Goal: Transaction & Acquisition: Book appointment/travel/reservation

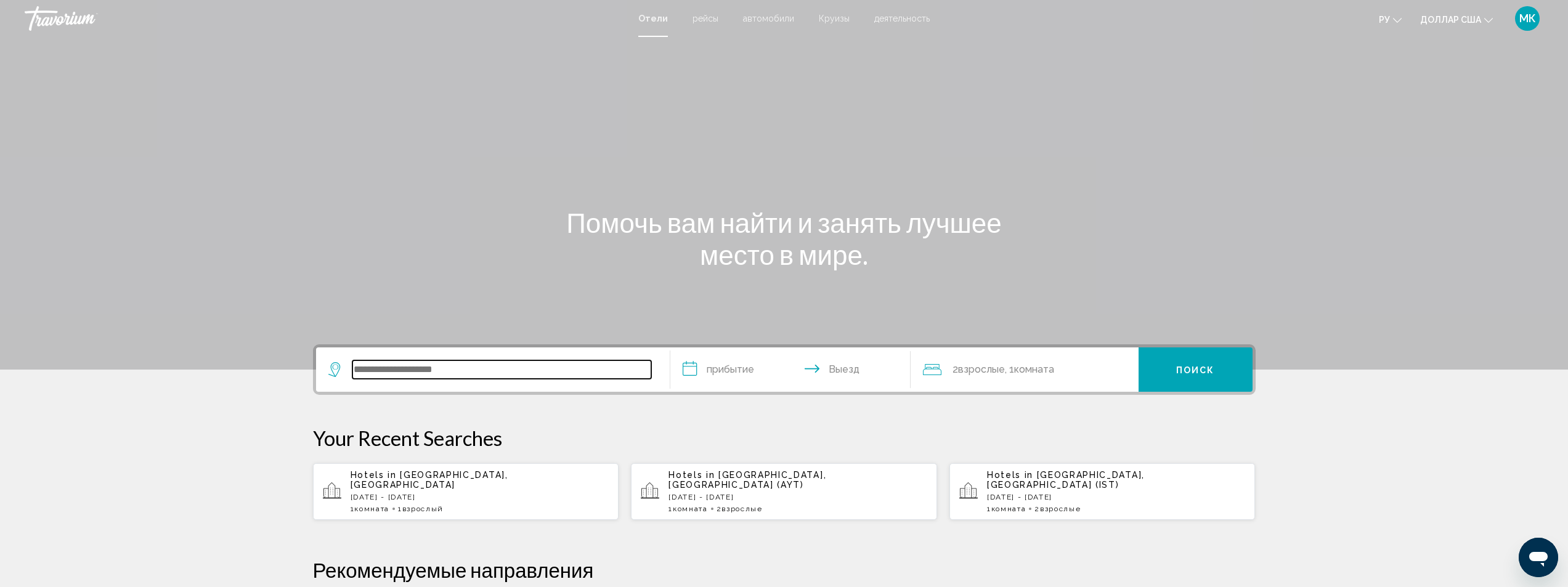
click at [386, 374] on input "Виджет поиска" at bounding box center [502, 369] width 299 height 18
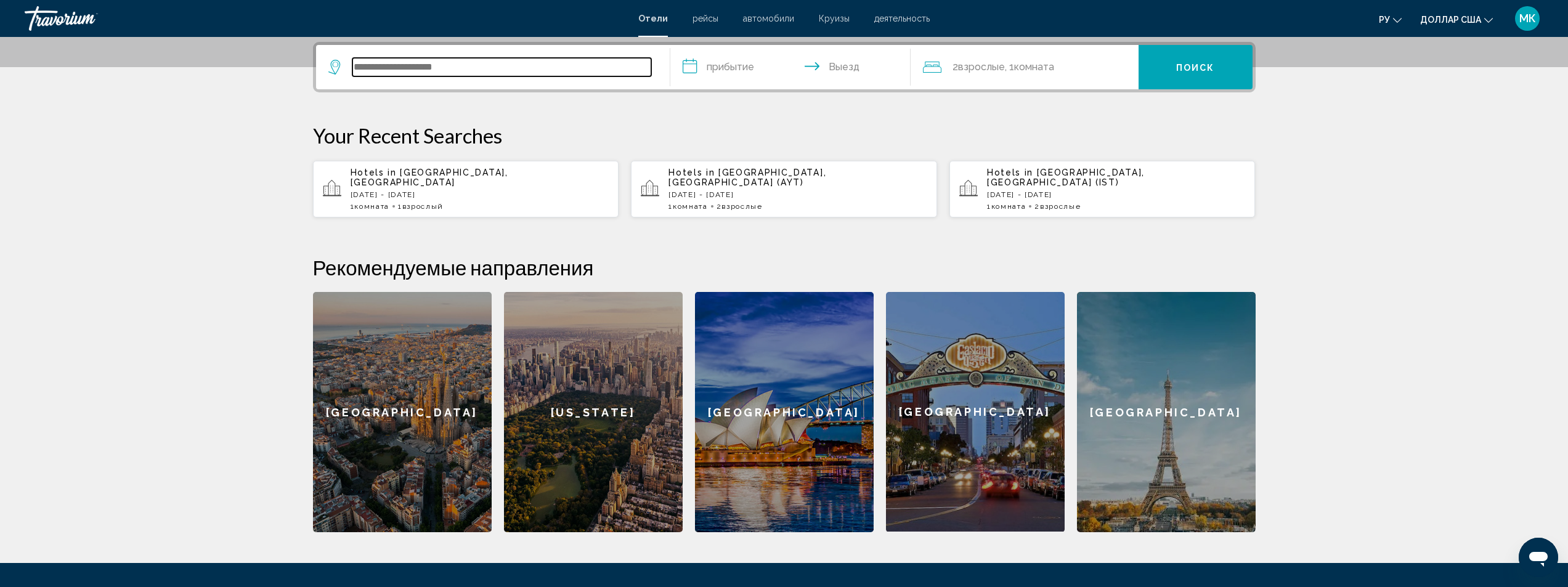
scroll to position [304, 0]
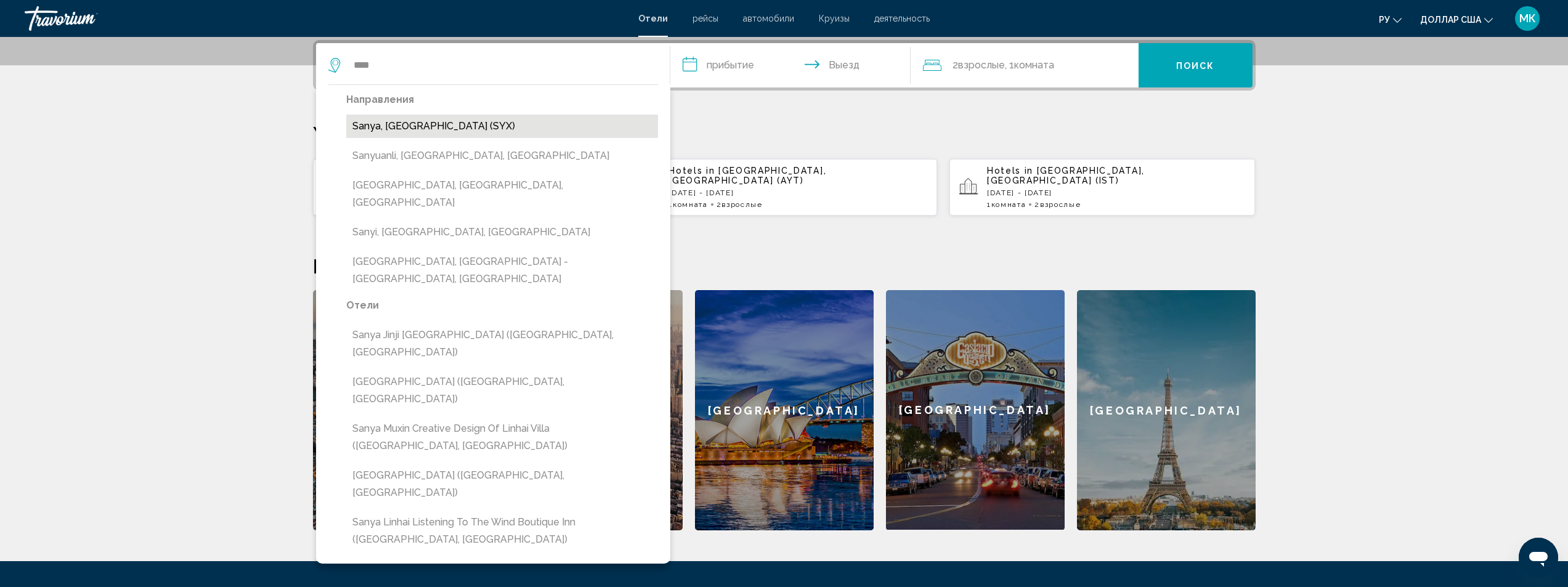
click at [495, 119] on button "Sanya, [GEOGRAPHIC_DATA] (SYX)" at bounding box center [502, 126] width 312 height 23
type input "**********"
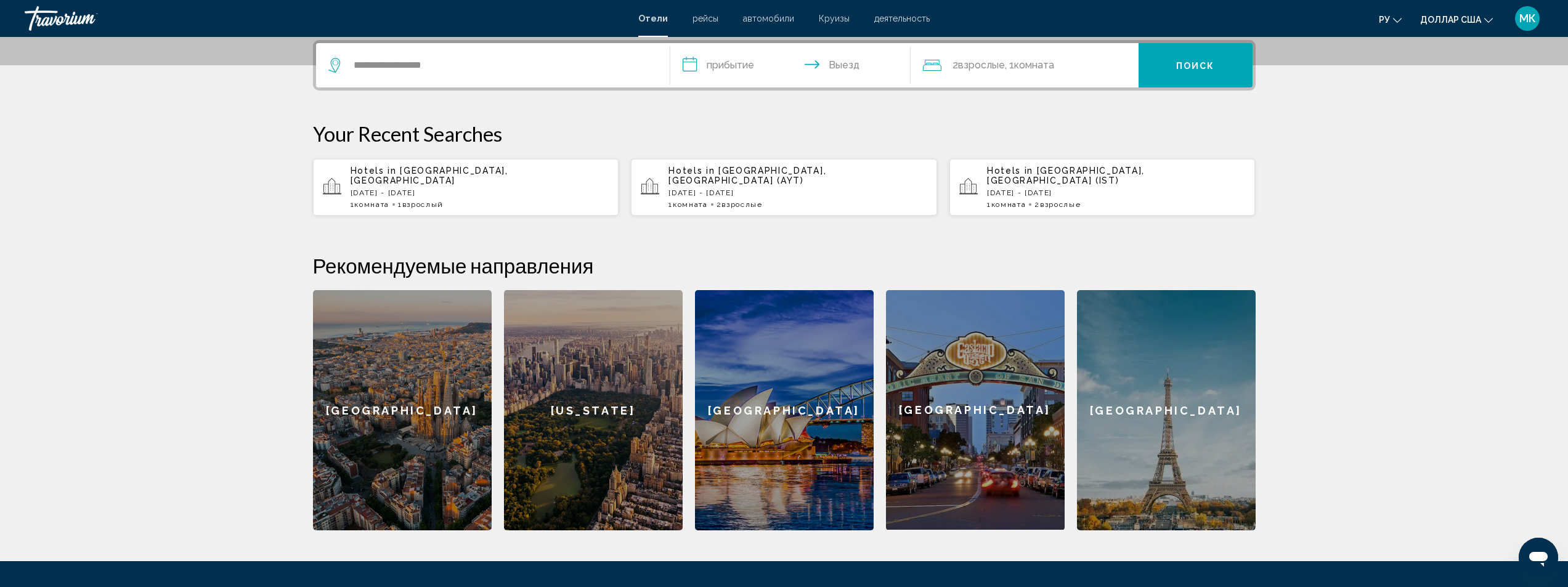
click at [688, 66] on input "**********" at bounding box center [793, 67] width 245 height 48
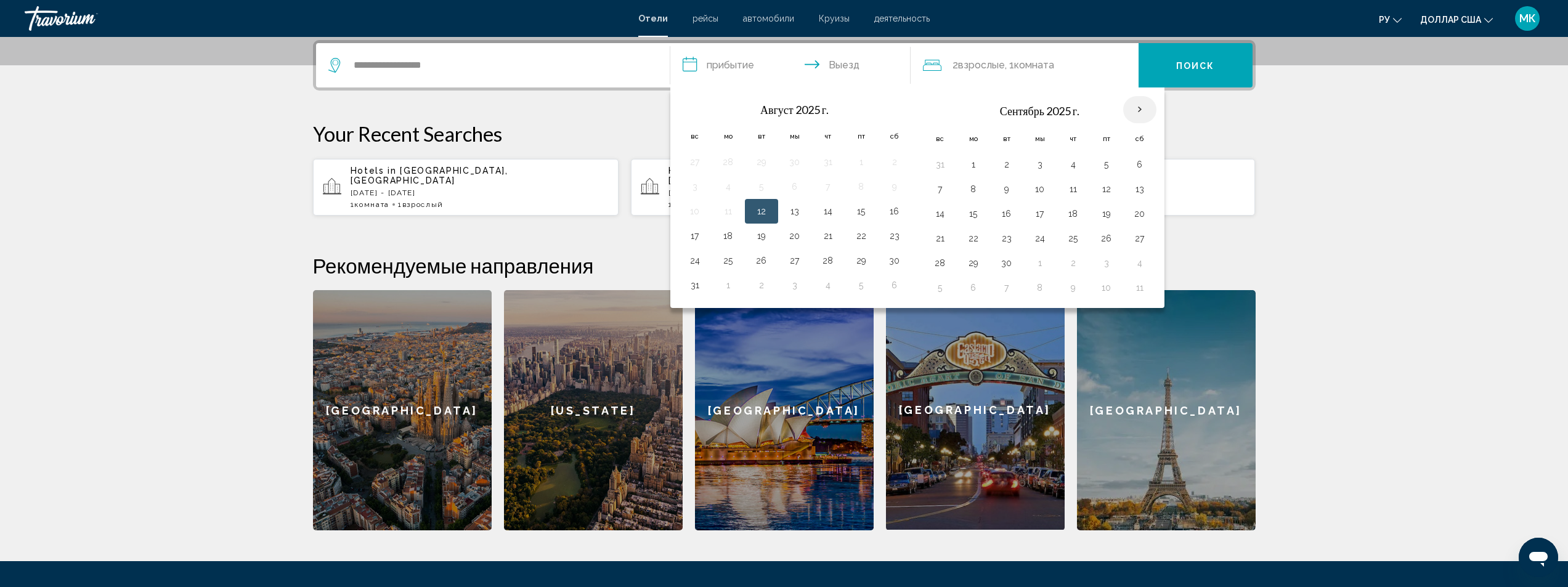
click at [1142, 105] on th "В следующем месяце" at bounding box center [1140, 109] width 33 height 27
click at [1133, 110] on th "Next month" at bounding box center [1140, 109] width 33 height 27
click at [1133, 110] on th "Next month" at bounding box center [1140, 109] width 33 height 27
drag, startPoint x: 690, startPoint y: 108, endPoint x: 701, endPoint y: 115, distance: 13.0
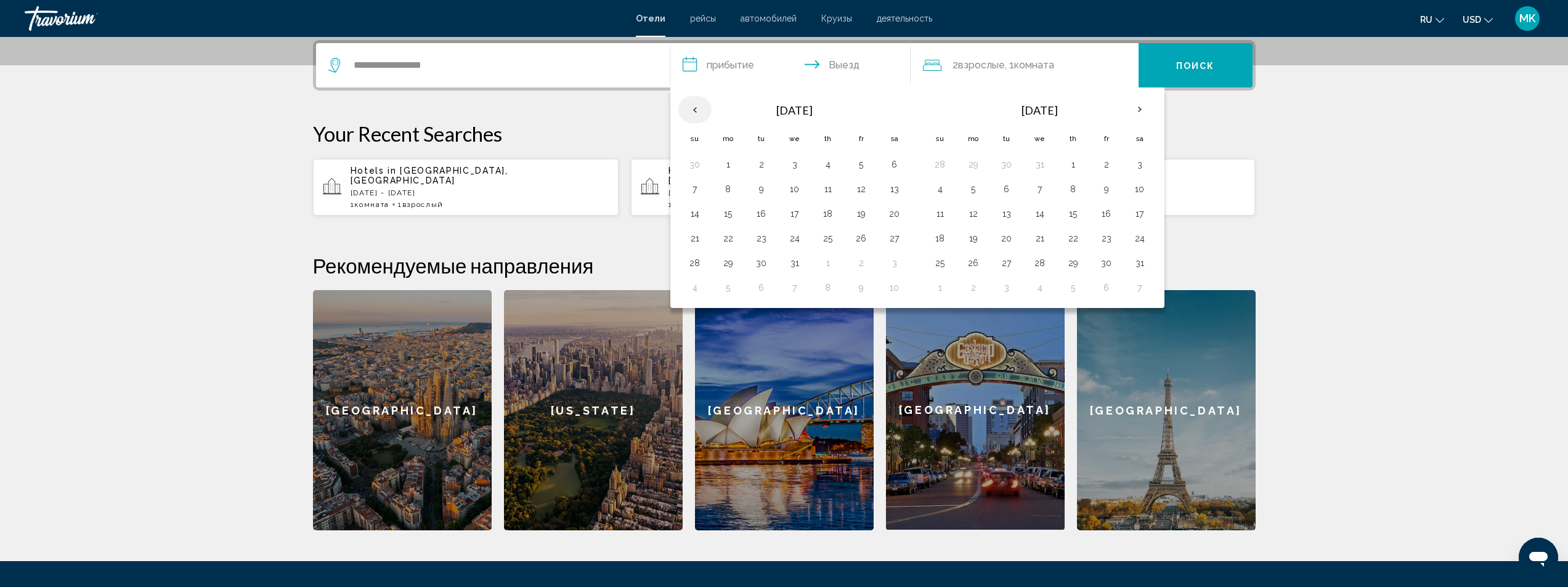
click at [691, 108] on th "Previous month" at bounding box center [695, 109] width 33 height 27
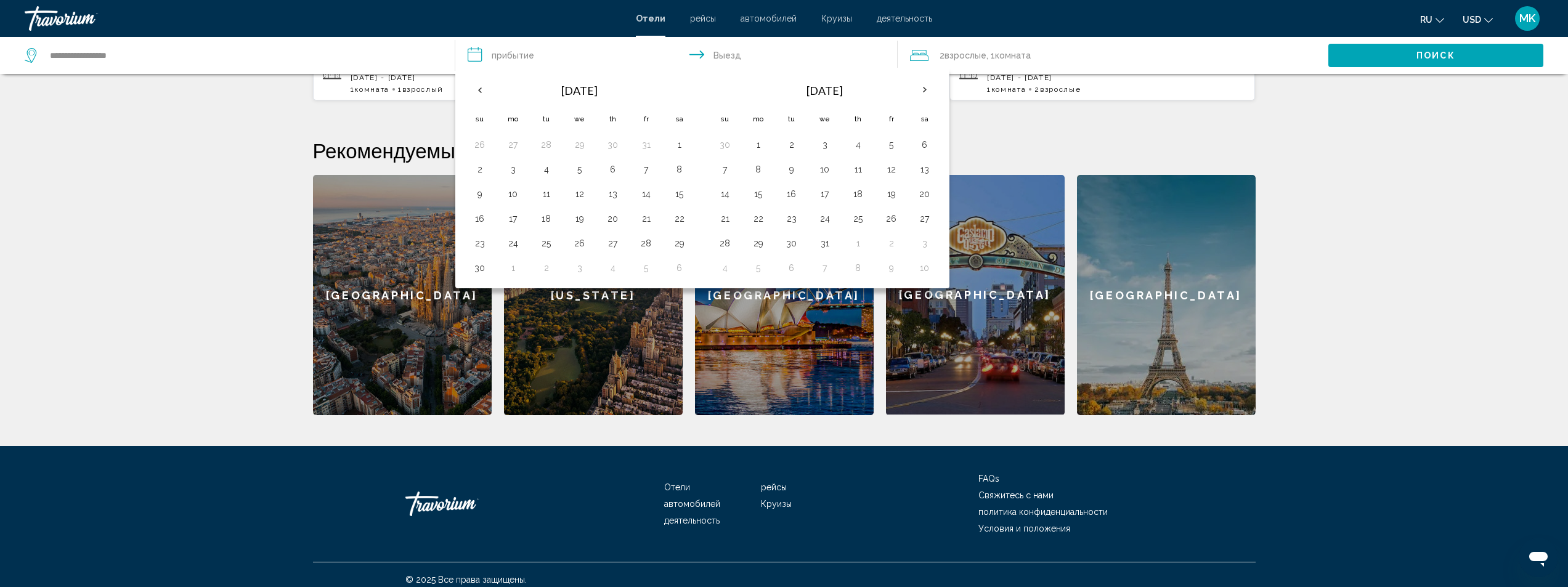
scroll to position [235, 0]
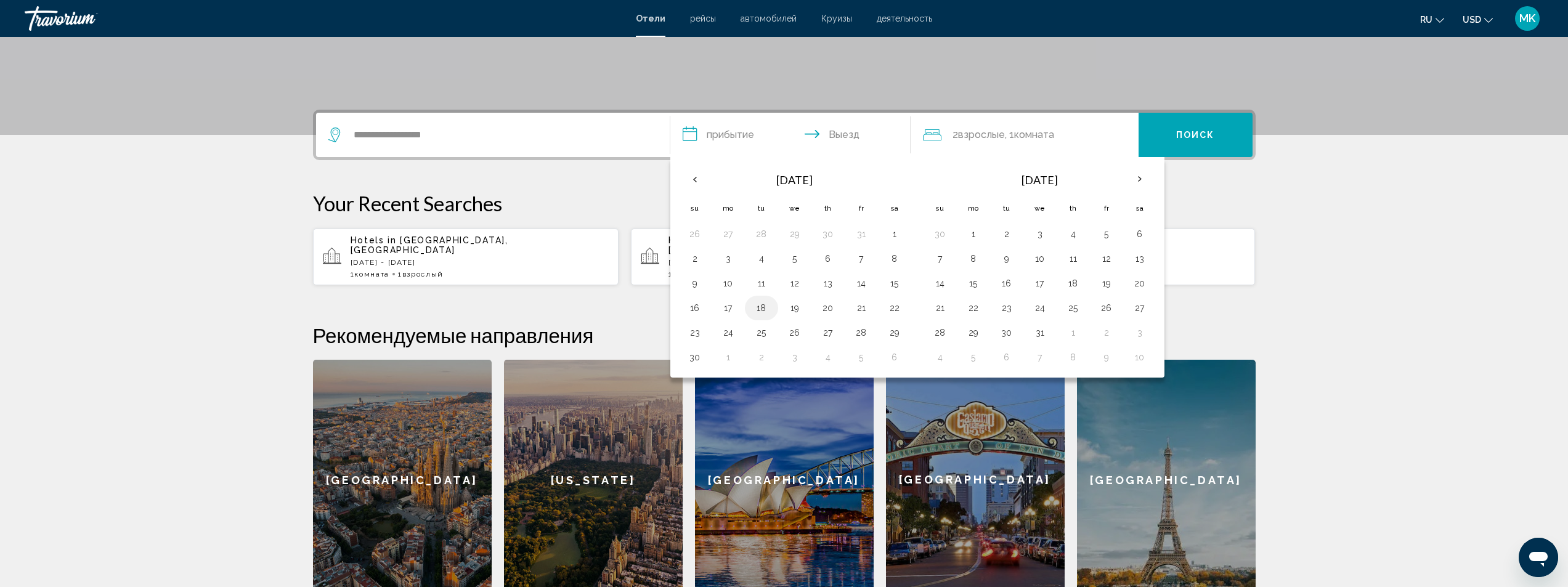
click at [763, 314] on button "18" at bounding box center [761, 308] width 20 height 17
click at [829, 281] on button "13" at bounding box center [828, 283] width 20 height 17
type input "**********"
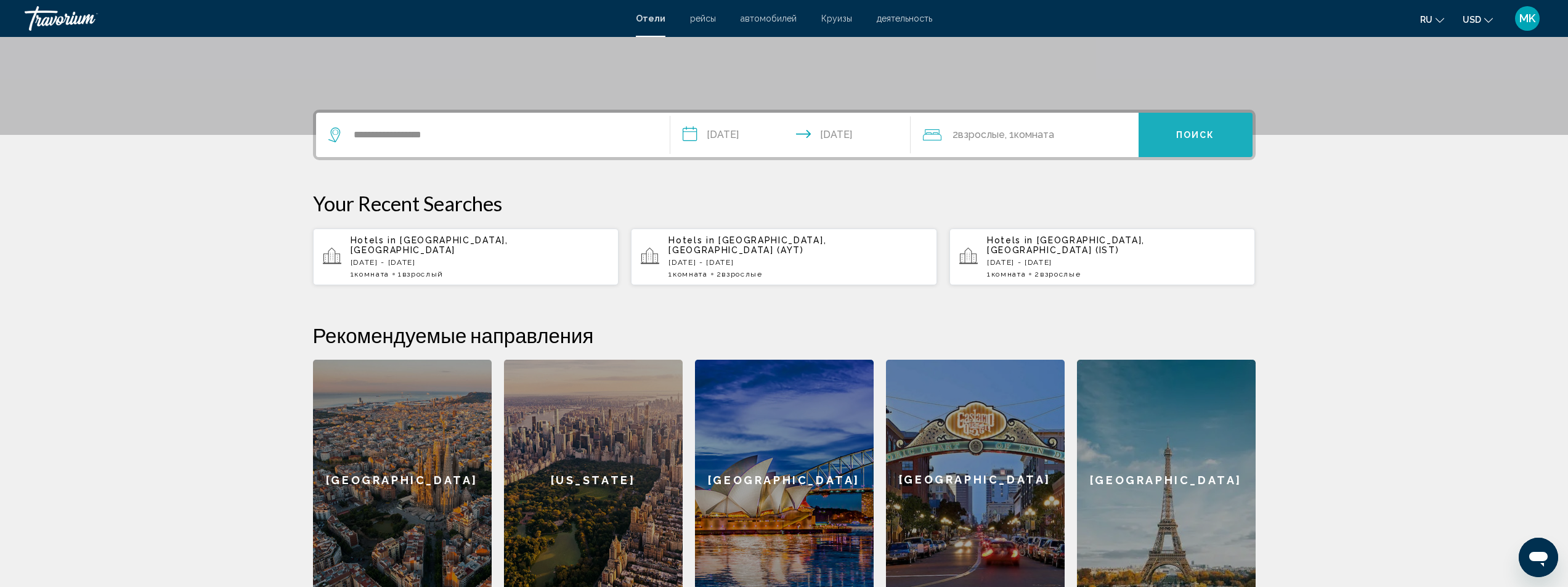
click at [1191, 136] on span "Поиск" at bounding box center [1196, 136] width 39 height 10
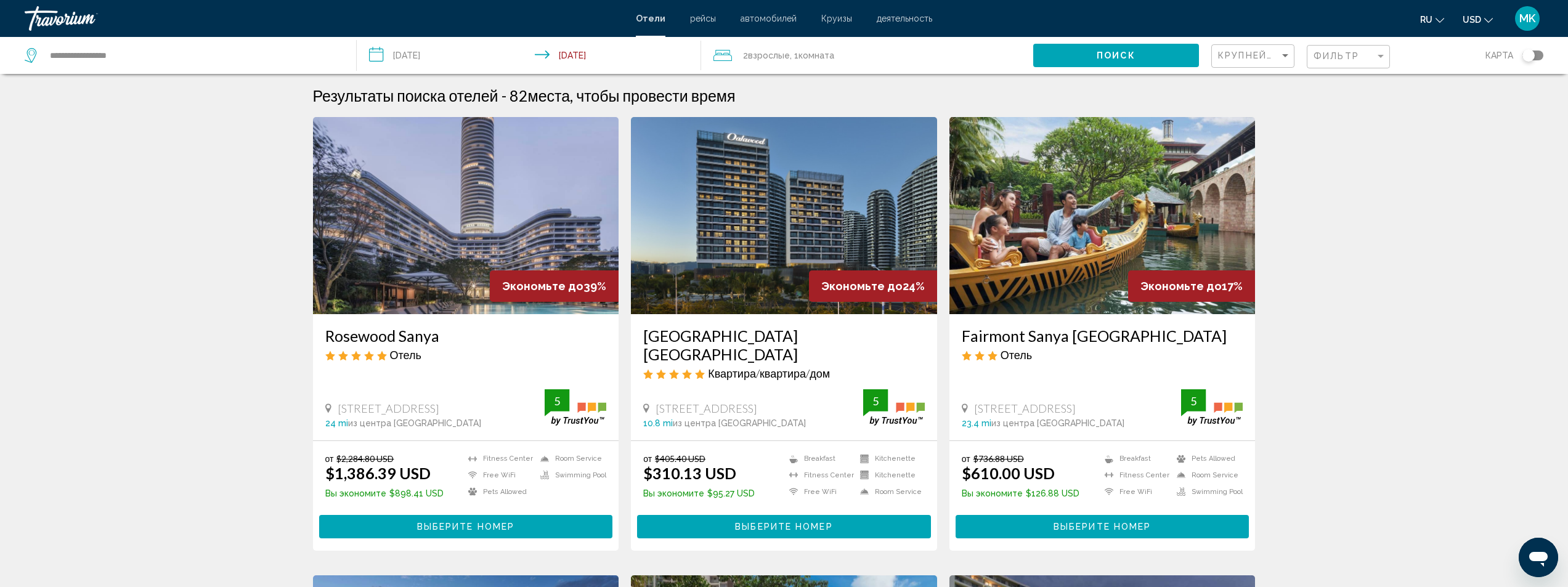
click at [160, 66] on div "**********" at bounding box center [184, 56] width 319 height 37
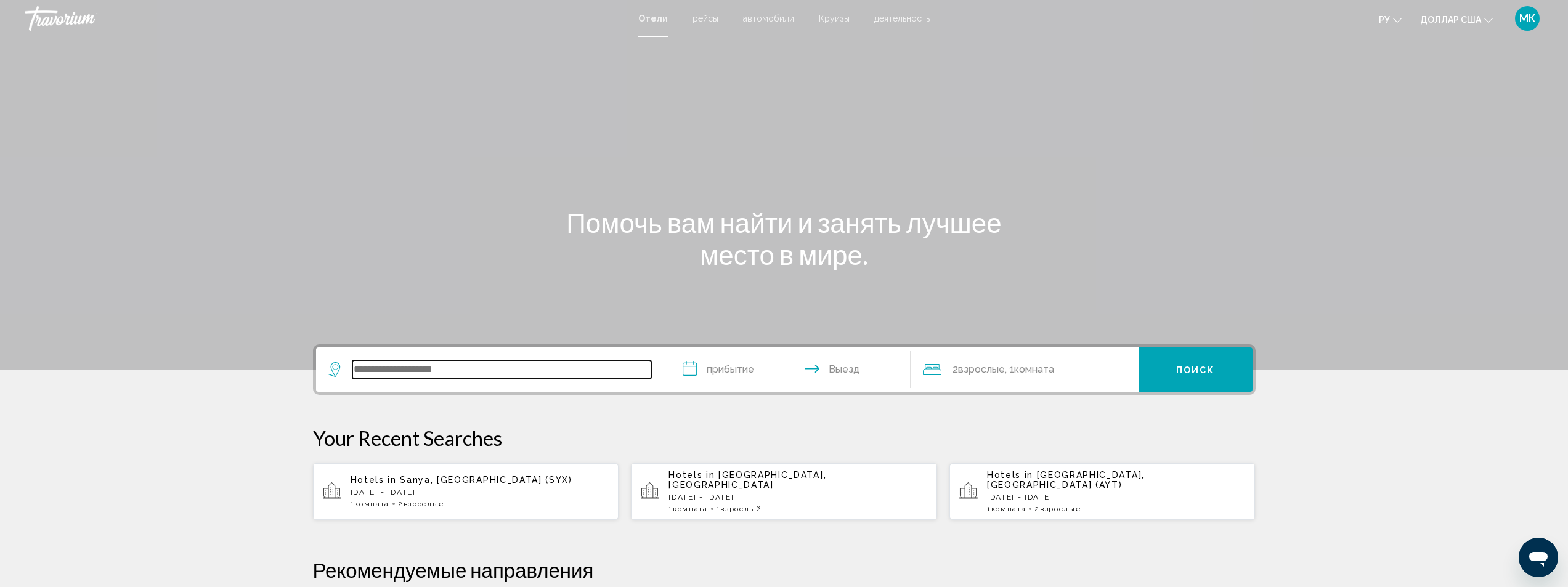
click at [396, 368] on input "Виджет поиска" at bounding box center [502, 369] width 299 height 18
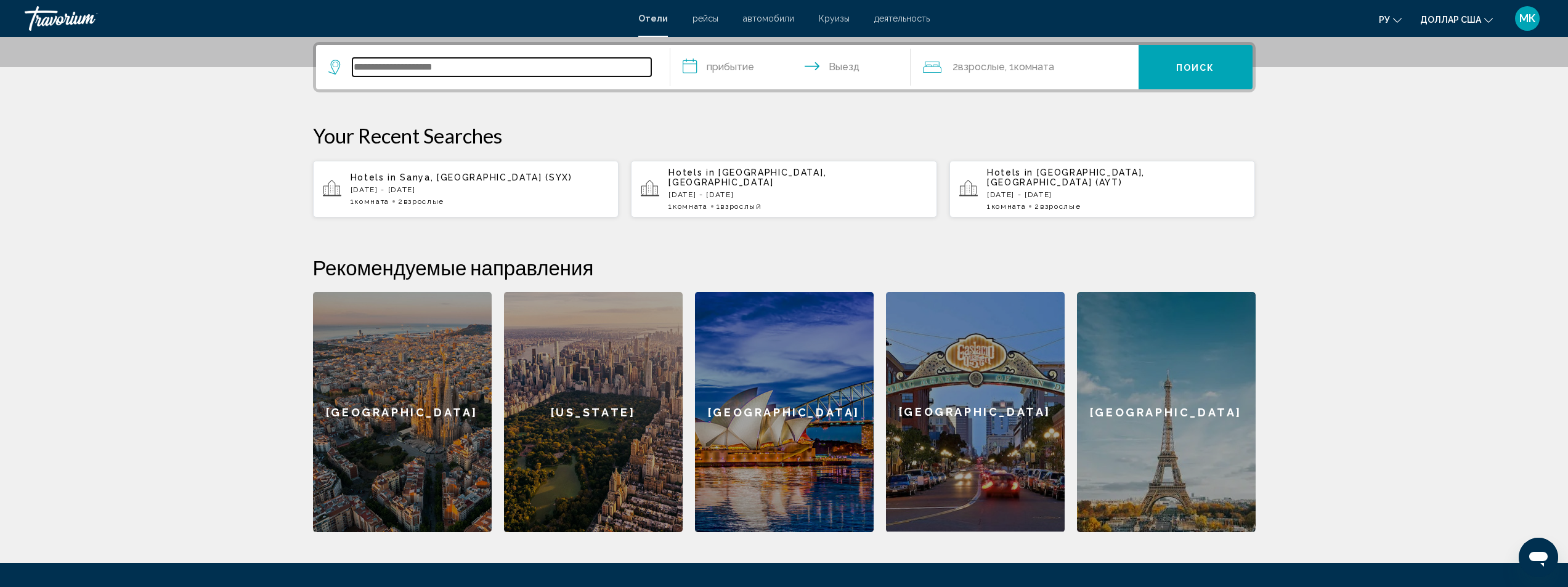
scroll to position [304, 0]
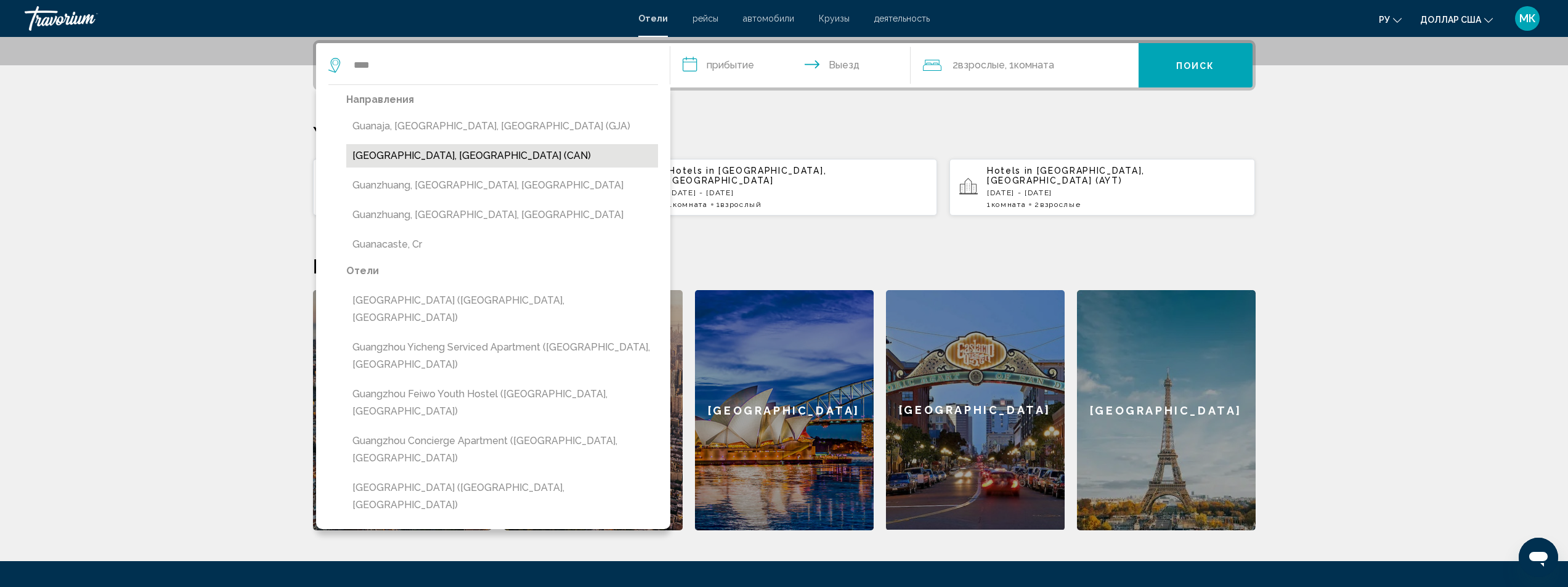
click at [384, 159] on button "[GEOGRAPHIC_DATA], [GEOGRAPHIC_DATA] (CAN)" at bounding box center [502, 155] width 312 height 23
type input "**********"
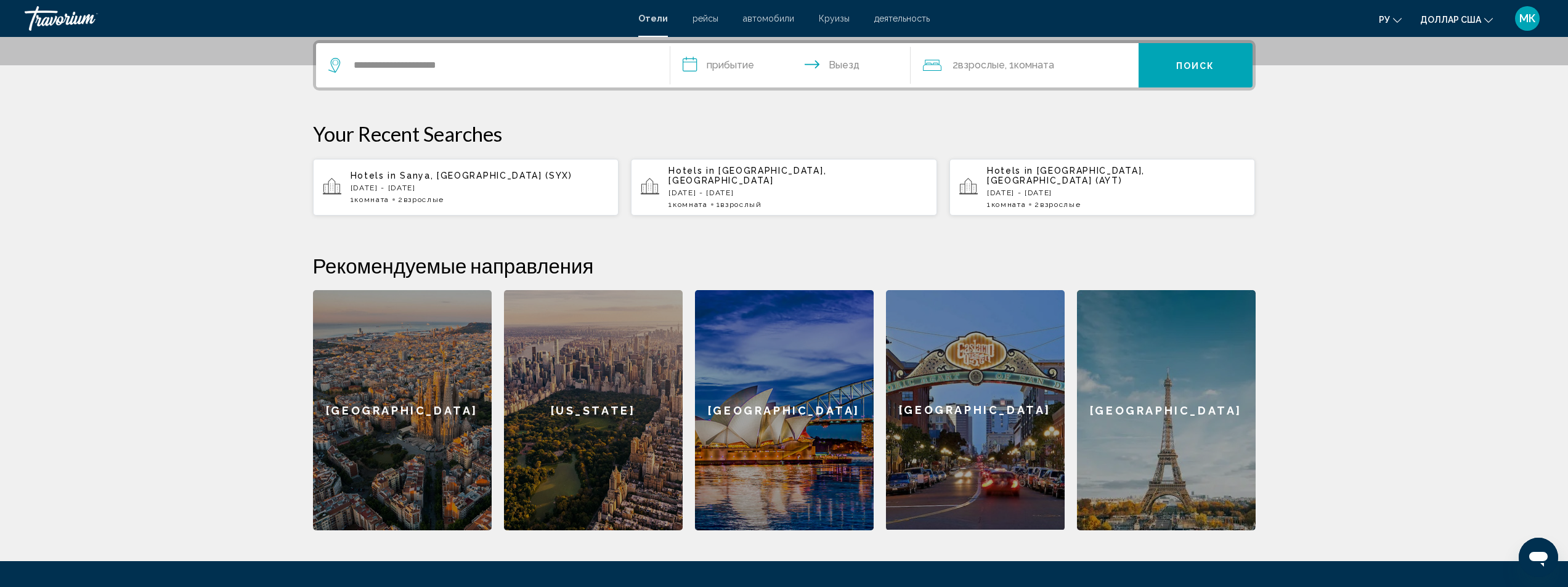
click at [695, 68] on input "**********" at bounding box center [793, 67] width 245 height 48
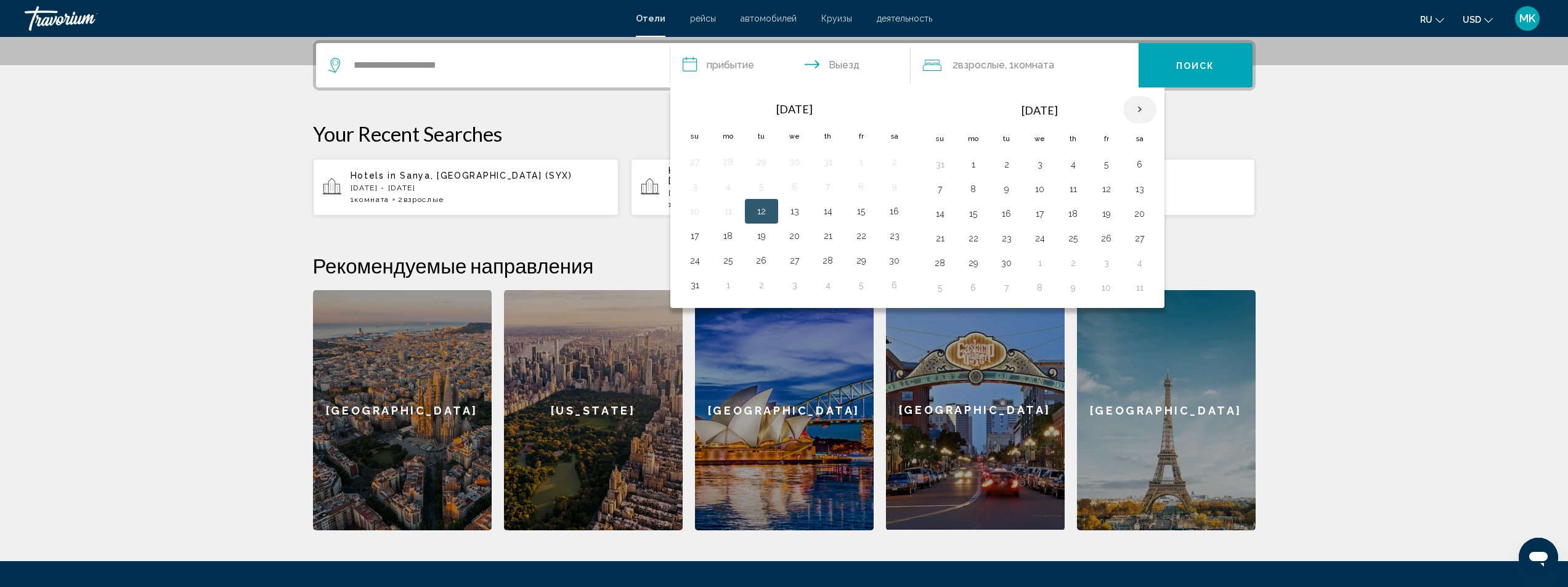
click at [1142, 105] on th "Next month" at bounding box center [1140, 109] width 33 height 27
click at [1140, 105] on th "Next month" at bounding box center [1140, 109] width 33 height 27
click at [1070, 217] on button "13" at bounding box center [1073, 213] width 20 height 17
click at [1010, 239] on button "18" at bounding box center [1006, 238] width 20 height 17
type input "**********"
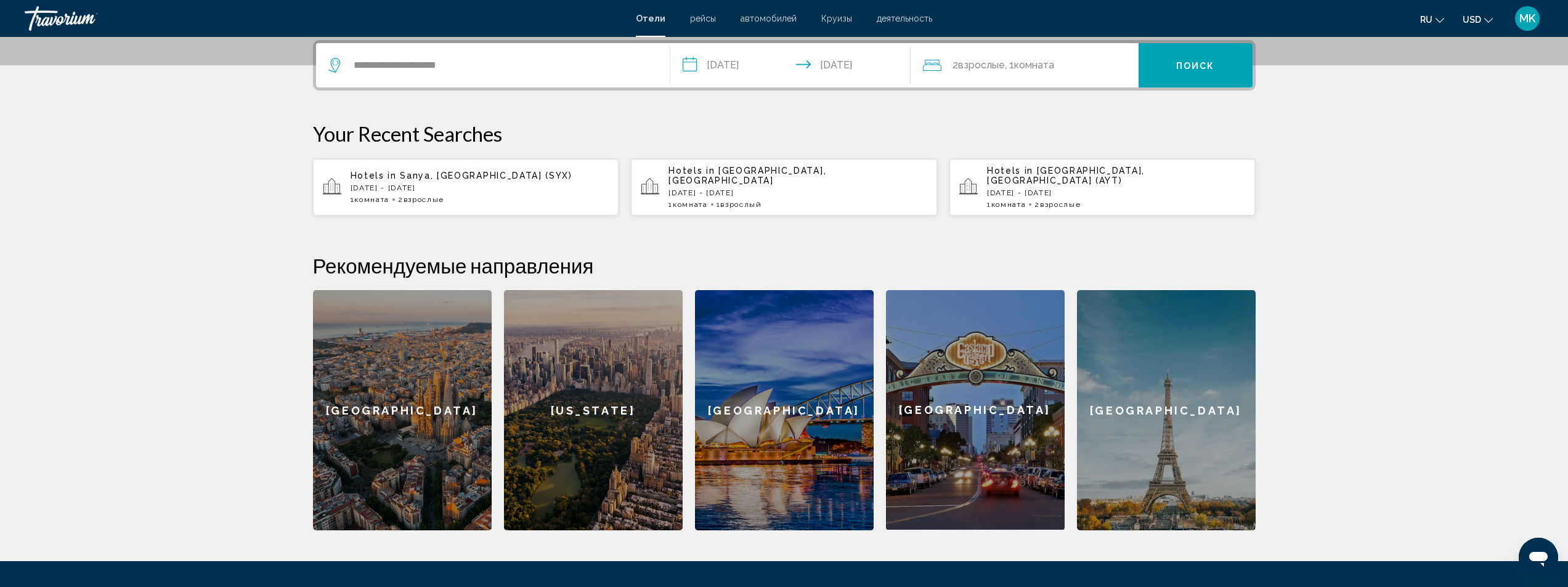
click at [1201, 62] on span "Поиск" at bounding box center [1196, 66] width 39 height 10
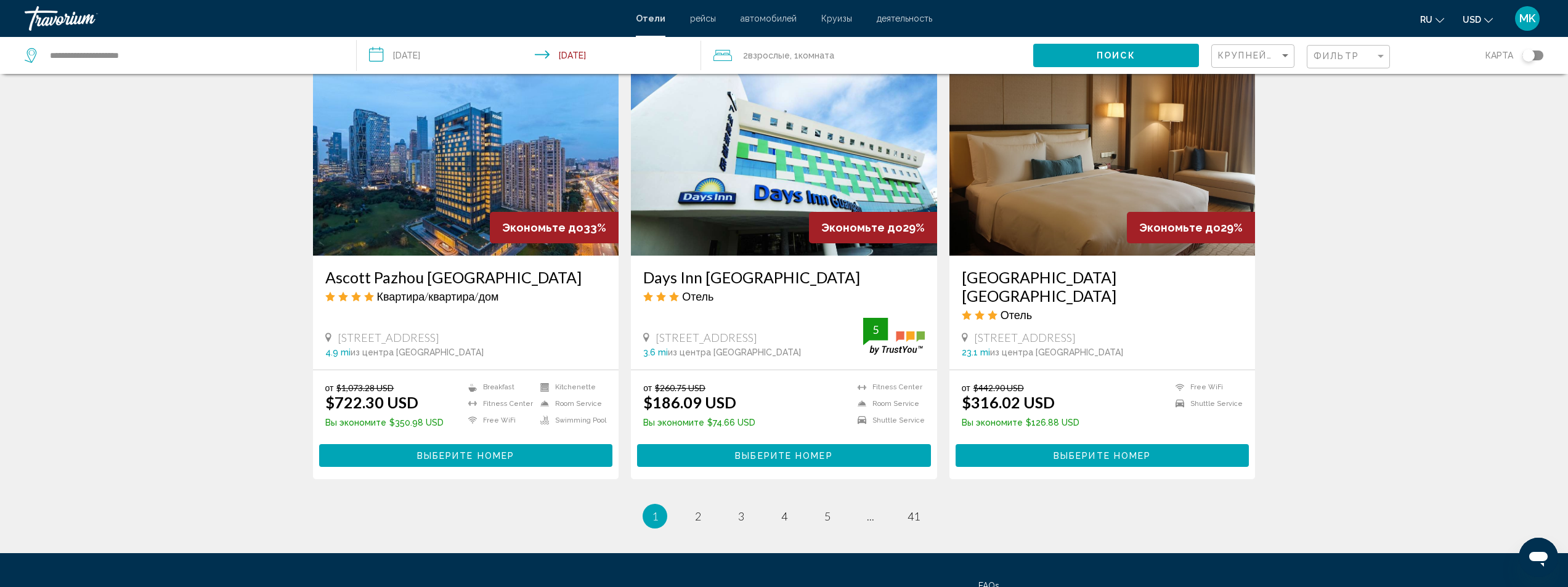
scroll to position [1479, 0]
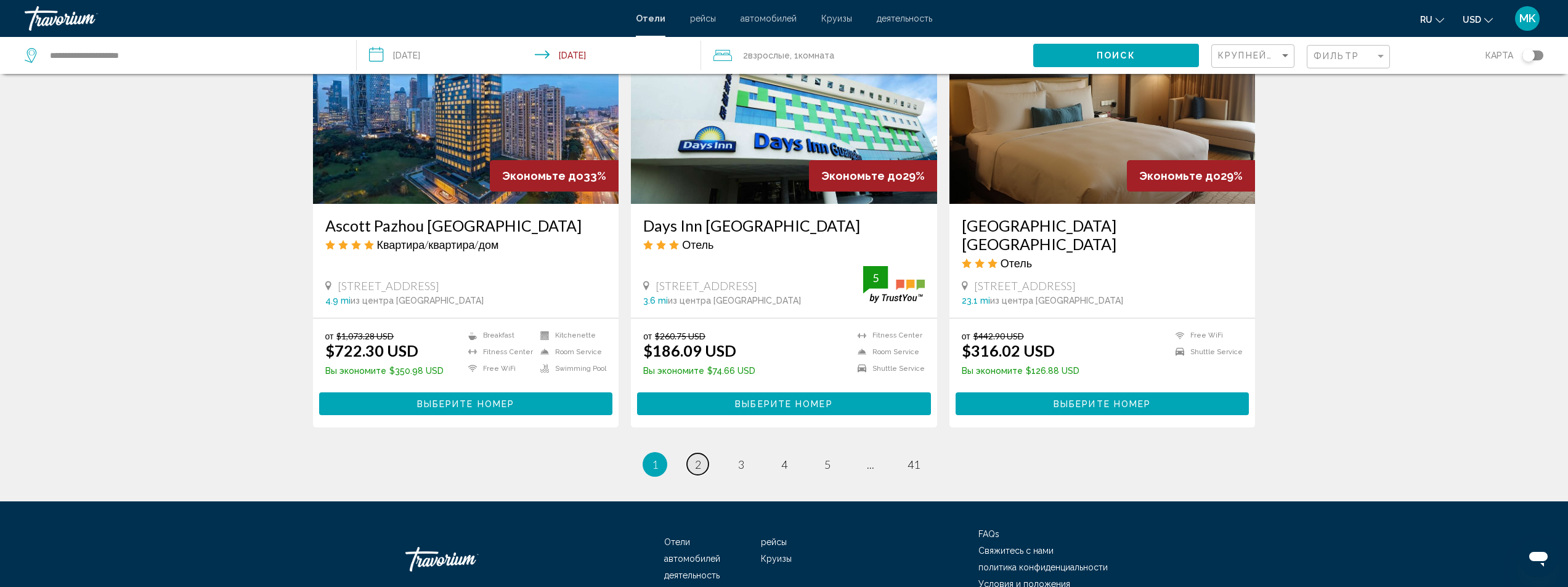
click at [695, 459] on span "2" at bounding box center [698, 464] width 6 height 13
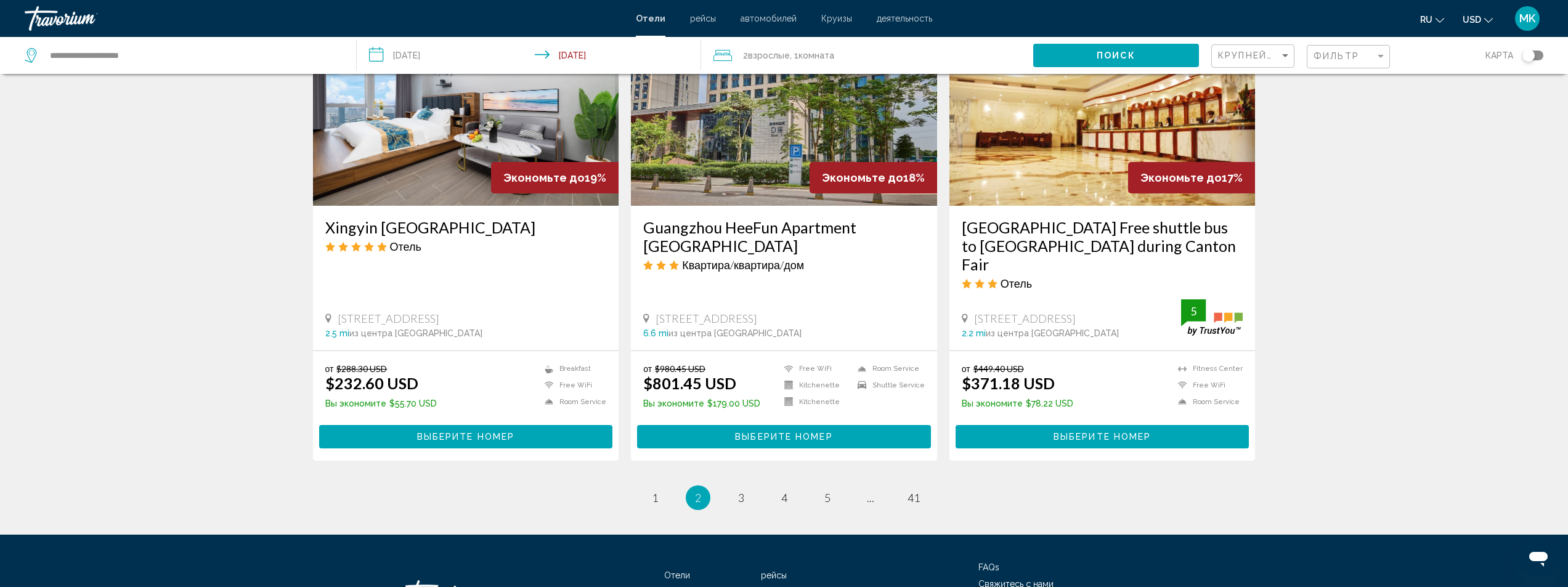
scroll to position [1589, 0]
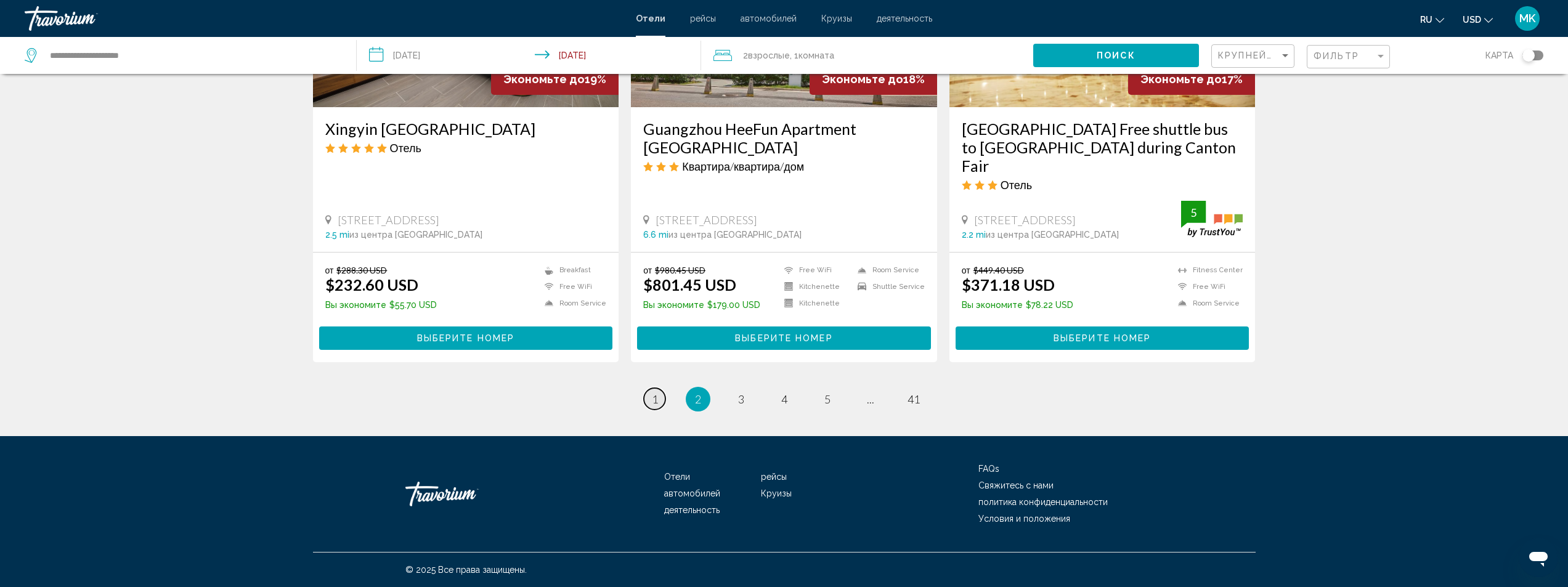
click at [654, 404] on span "1" at bounding box center [655, 399] width 6 height 13
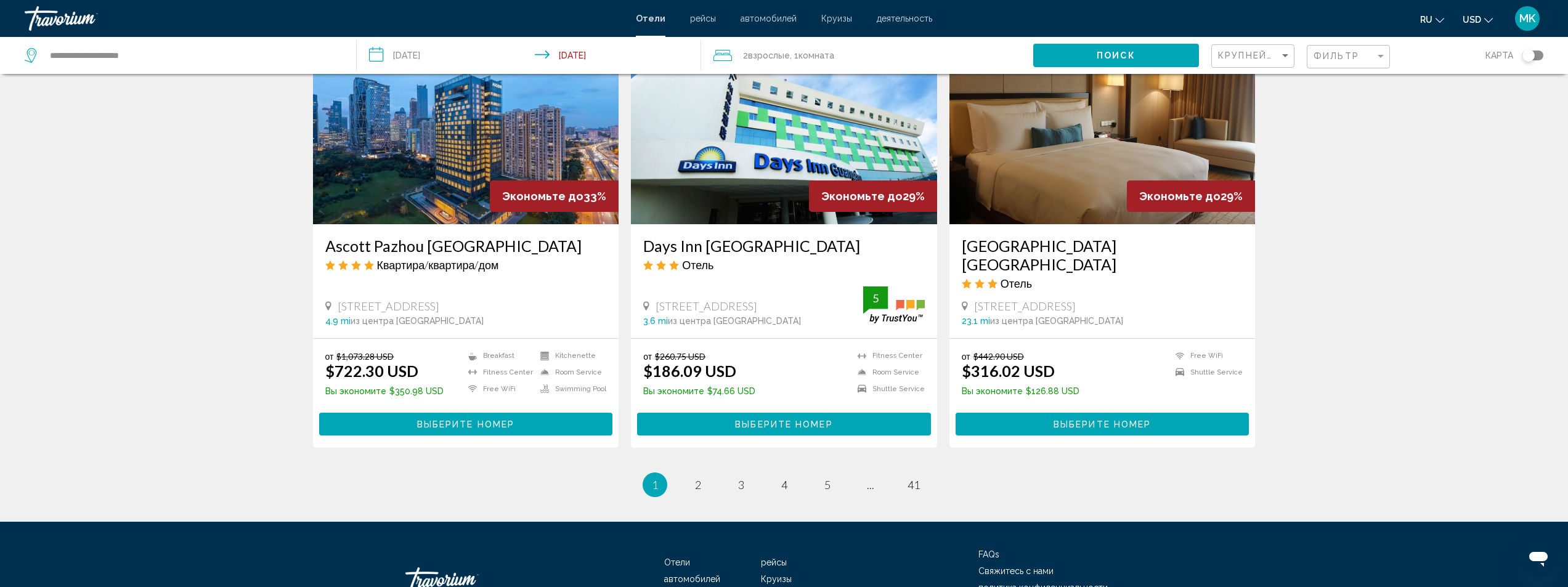
scroll to position [1479, 0]
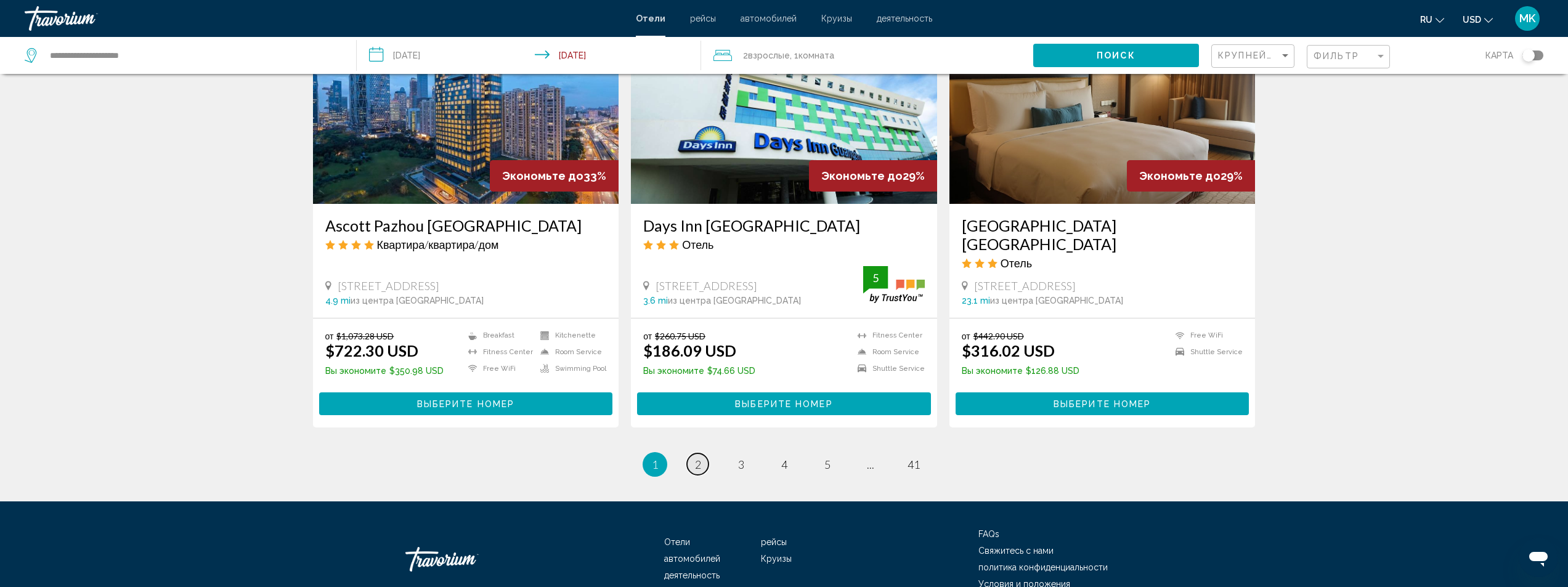
click at [698, 458] on span "2" at bounding box center [698, 464] width 6 height 13
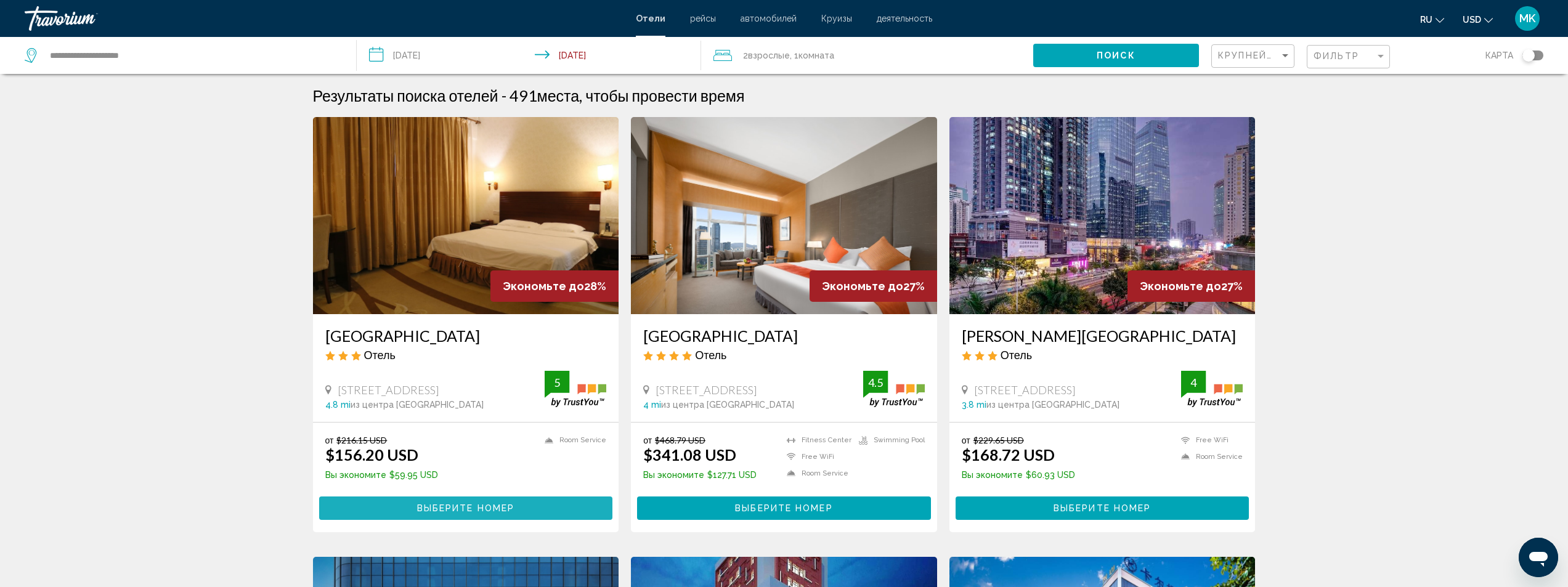
click at [441, 509] on span "Выберите номер" at bounding box center [466, 509] width 97 height 10
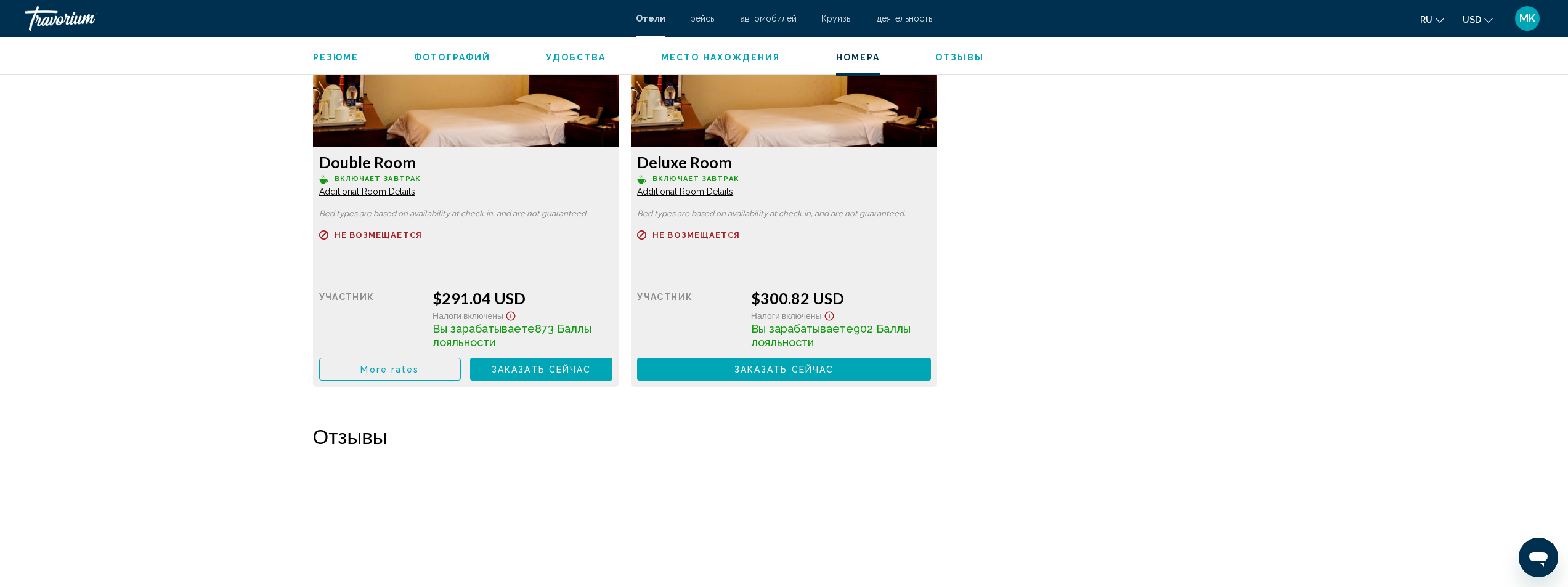
scroll to position [2588, 0]
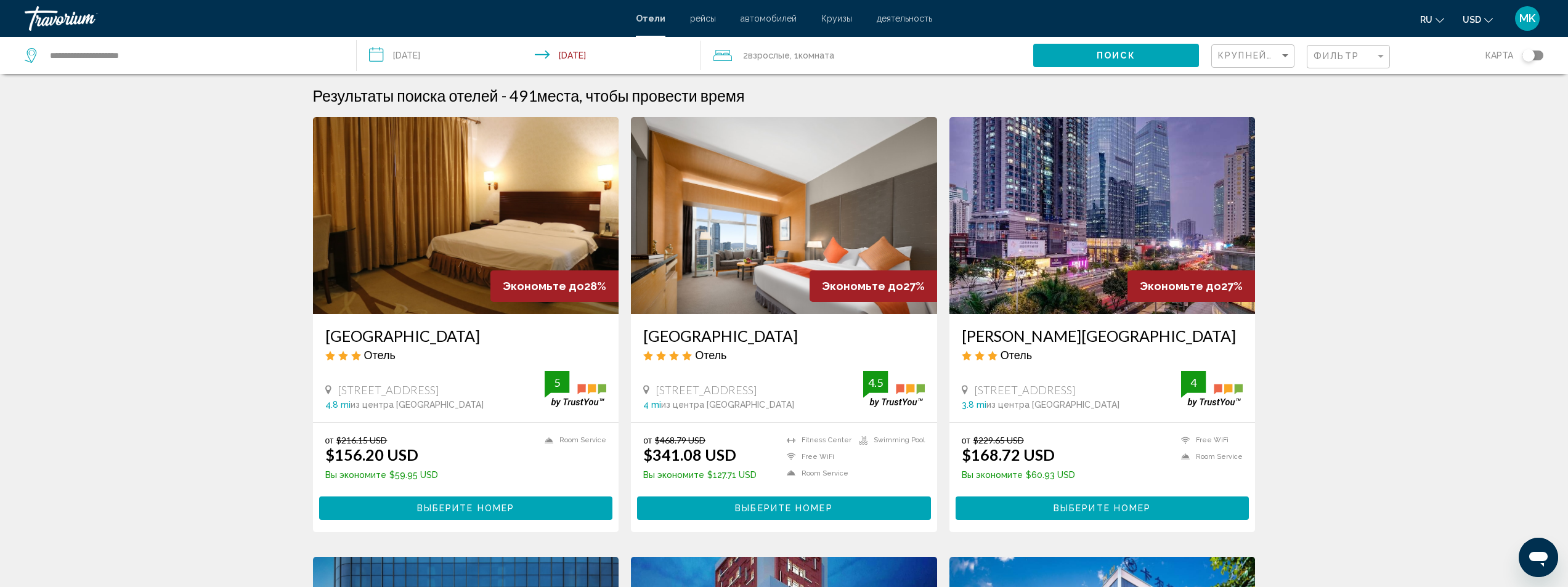
click at [415, 64] on input "**********" at bounding box center [531, 57] width 350 height 40
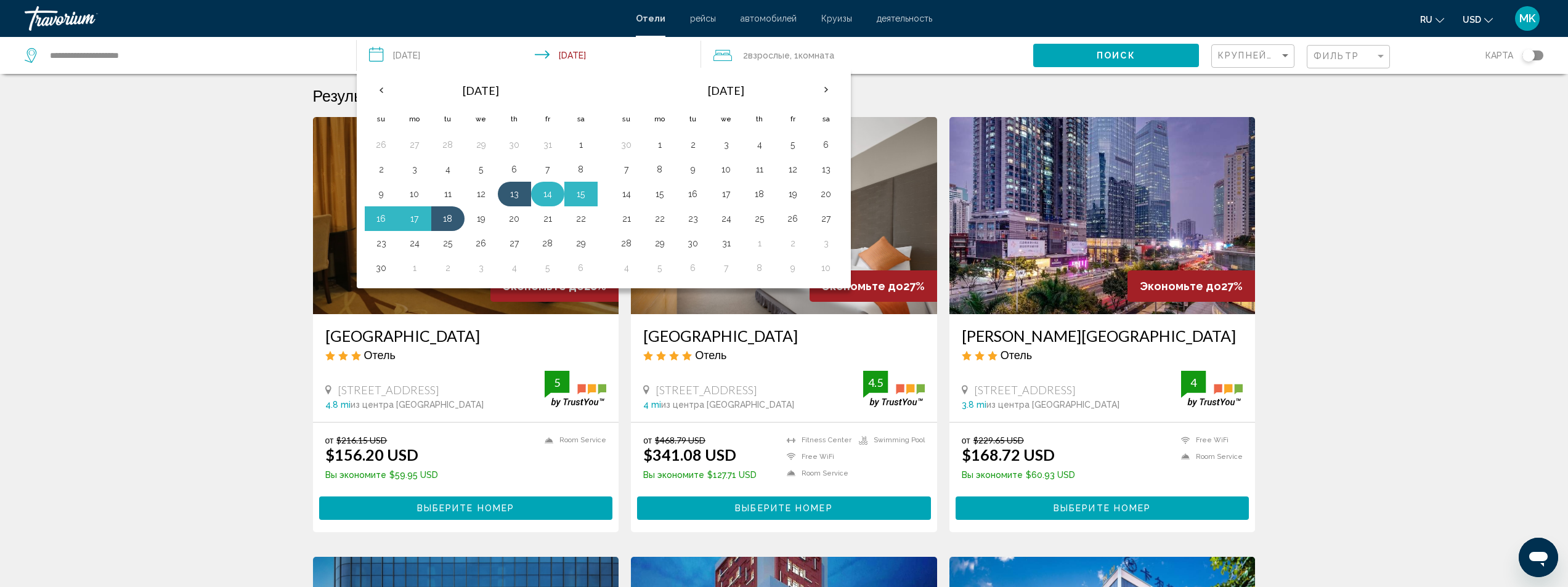
click at [543, 198] on button "14" at bounding box center [547, 194] width 20 height 17
click at [446, 218] on button "18" at bounding box center [447, 218] width 20 height 17
type input "**********"
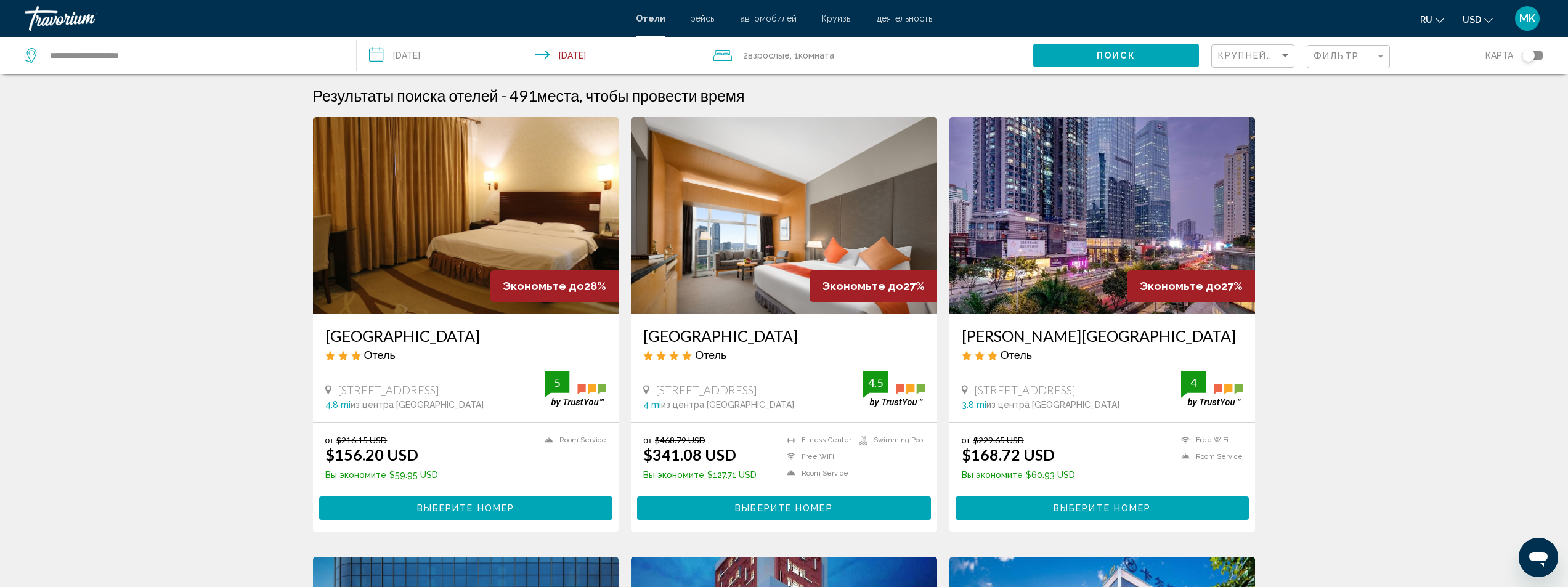
click at [1124, 56] on span "Поиск" at bounding box center [1116, 56] width 39 height 10
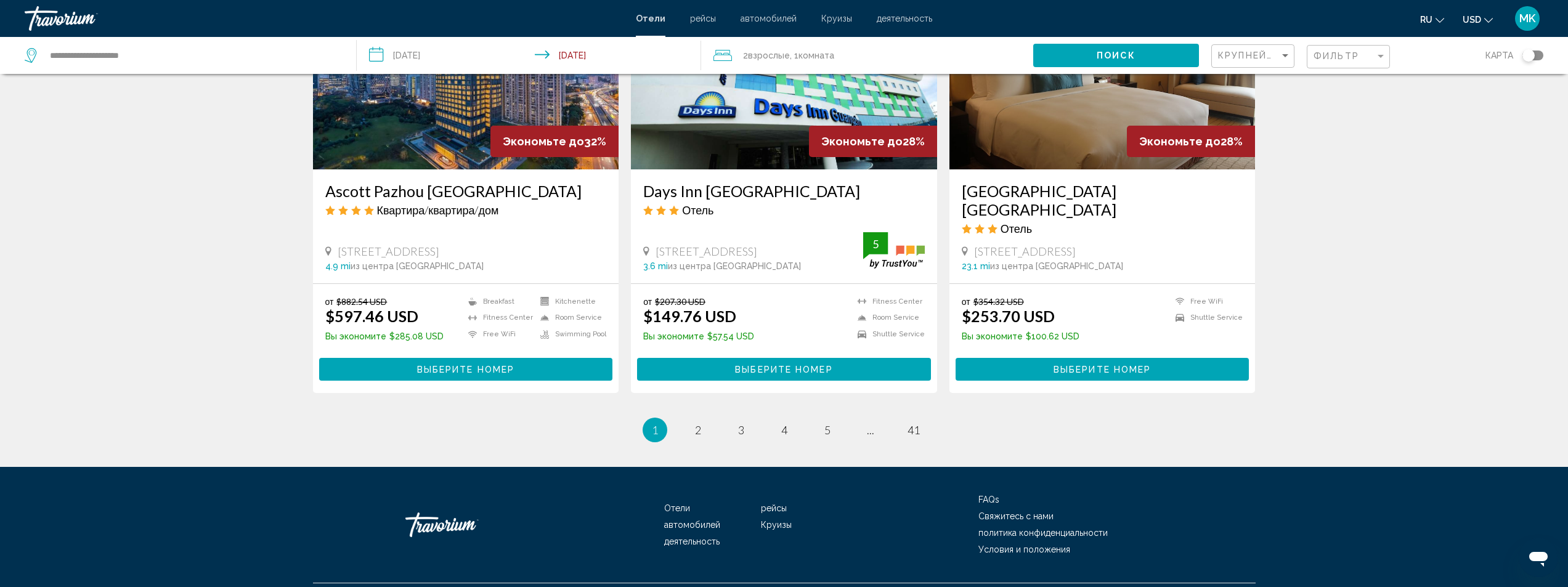
scroll to position [1529, 0]
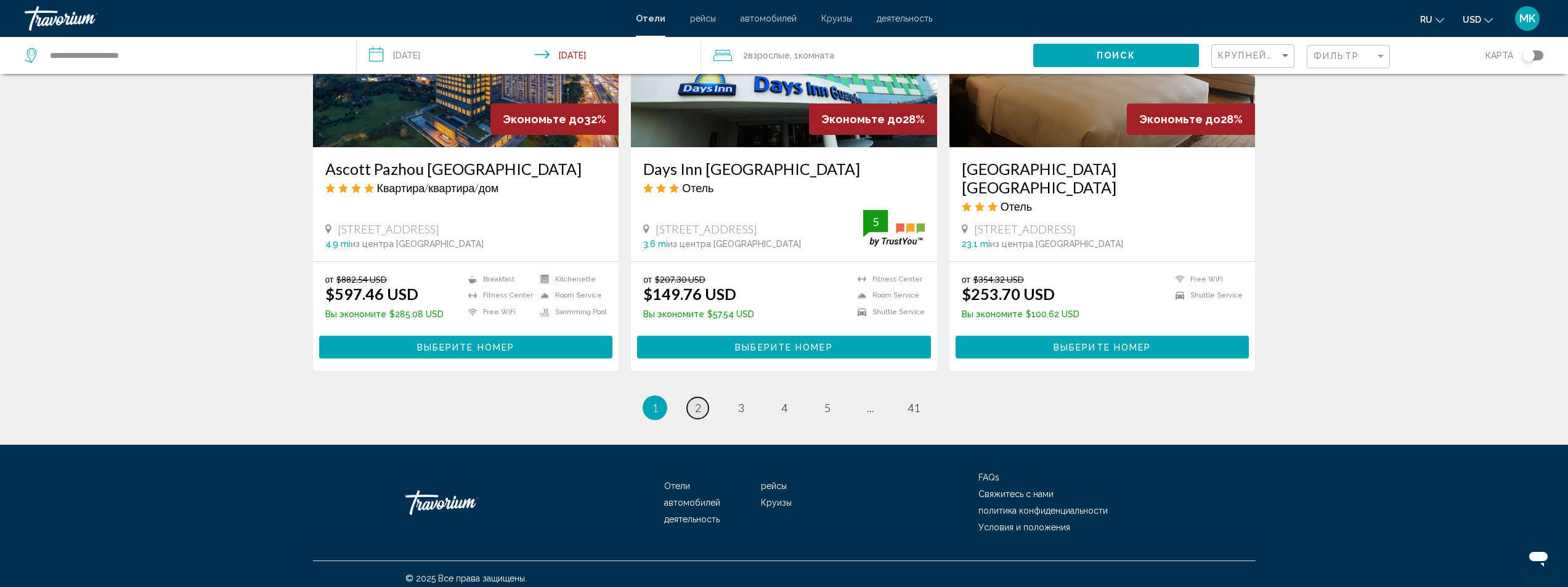
click at [690, 398] on link "page 2" at bounding box center [698, 408] width 21 height 21
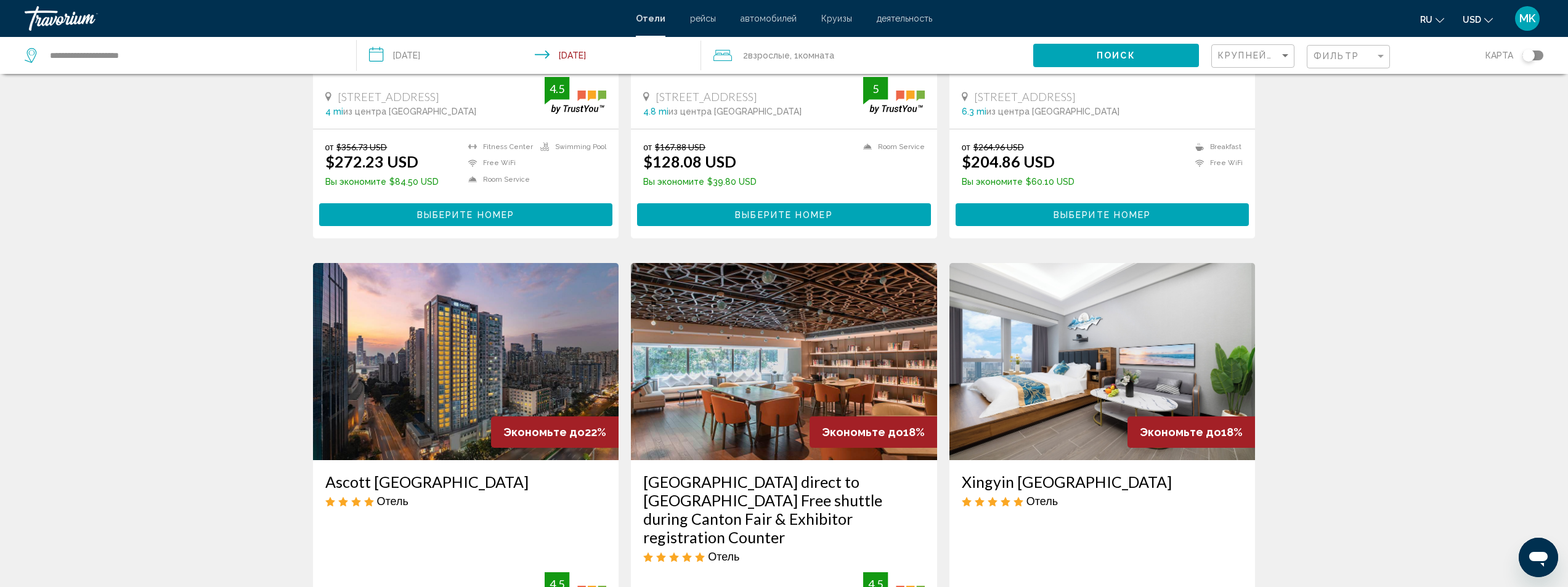
scroll to position [925, 0]
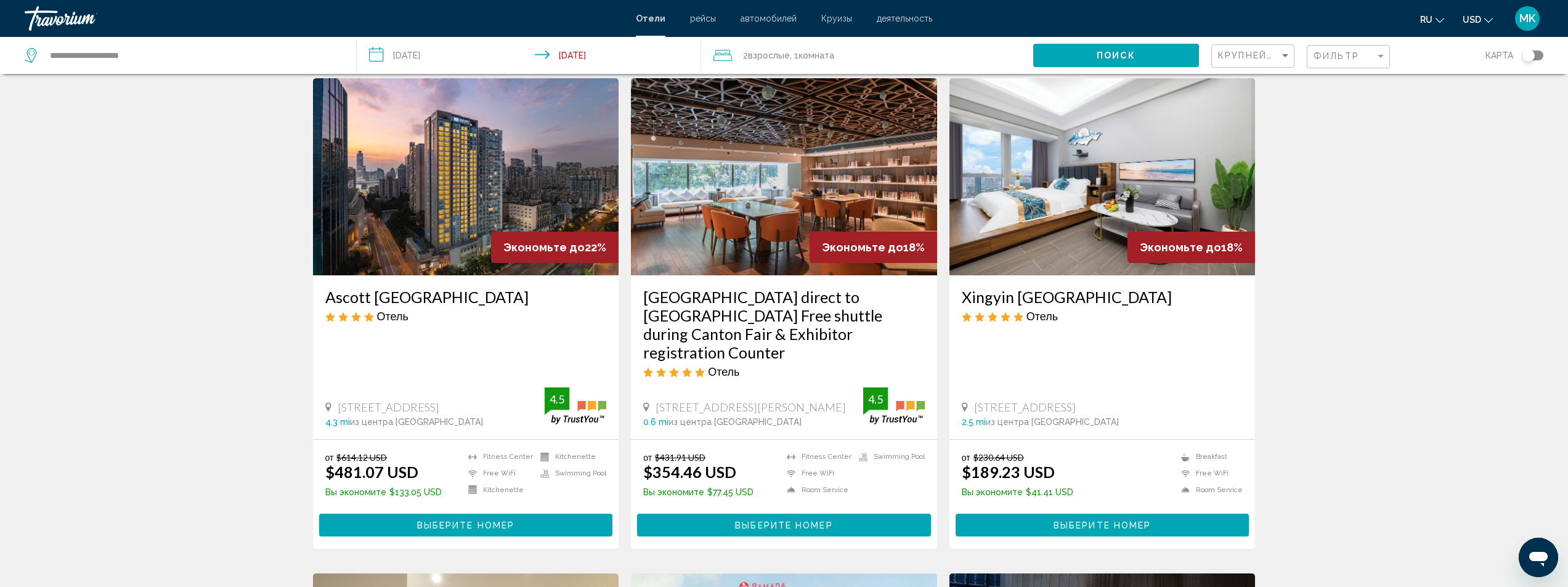
click at [1027, 527] on button "Выберите номер" at bounding box center [1102, 525] width 294 height 23
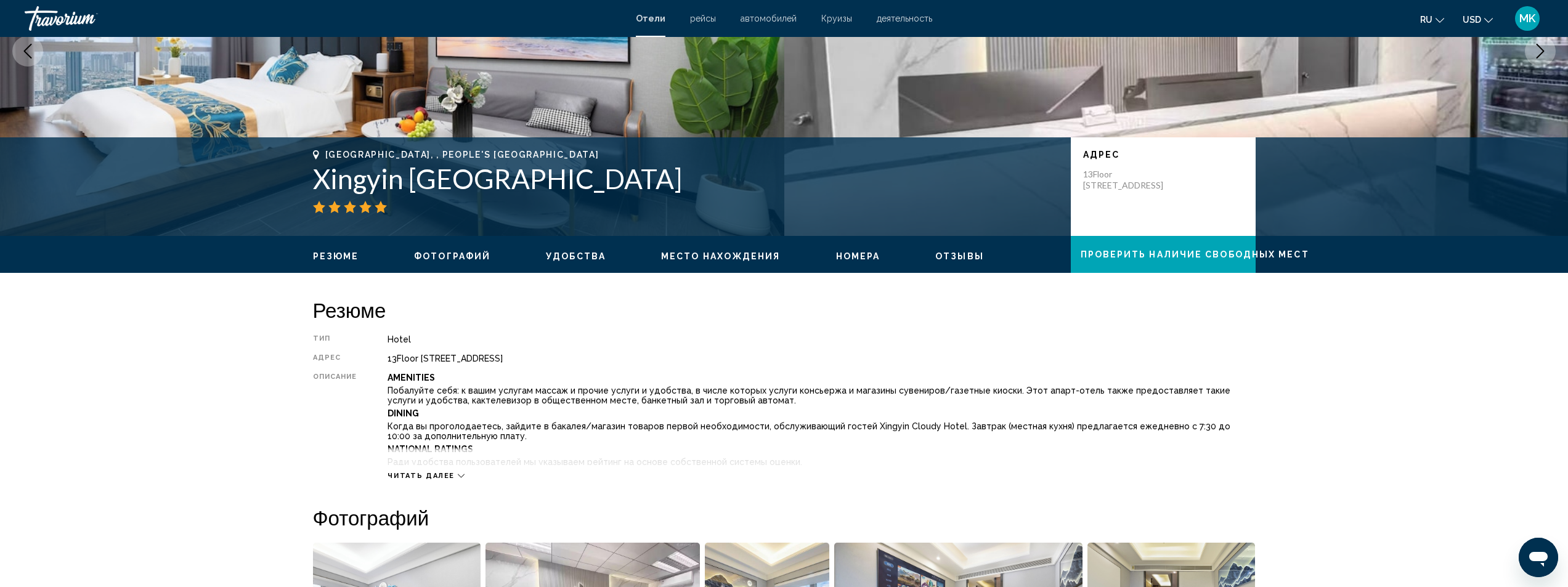
scroll to position [185, 0]
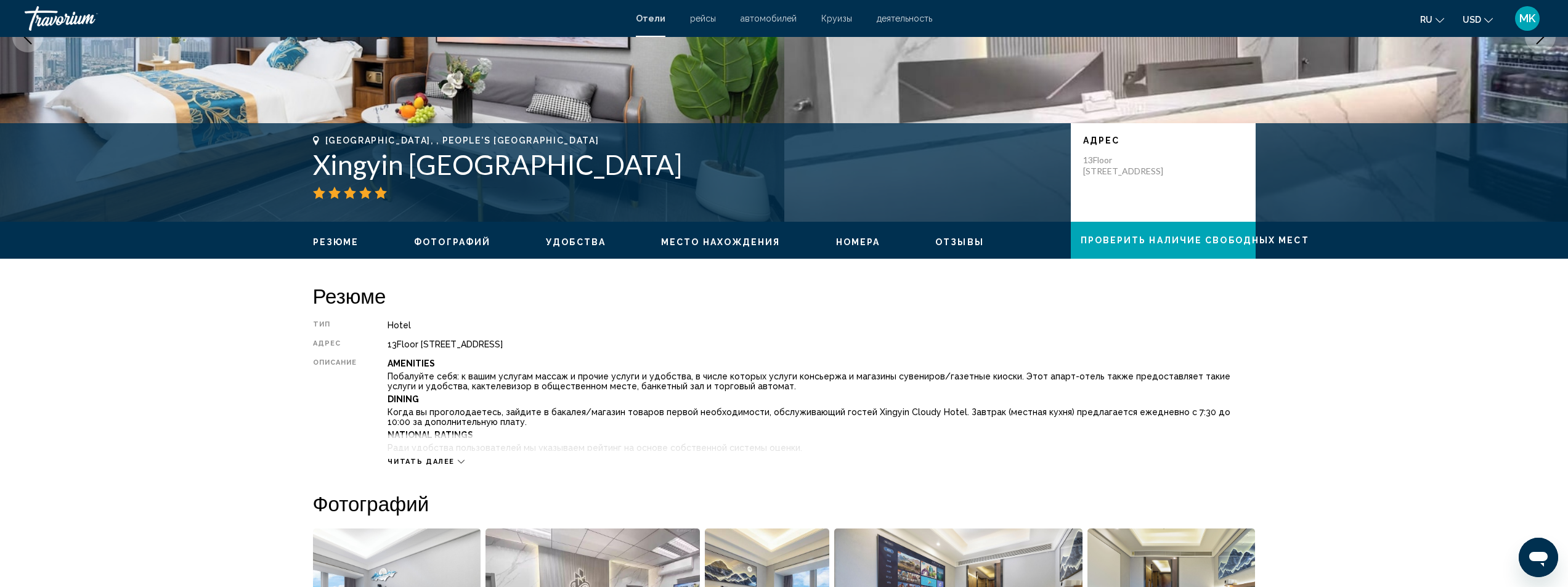
click at [420, 466] on button "Читать далее" at bounding box center [426, 461] width 77 height 9
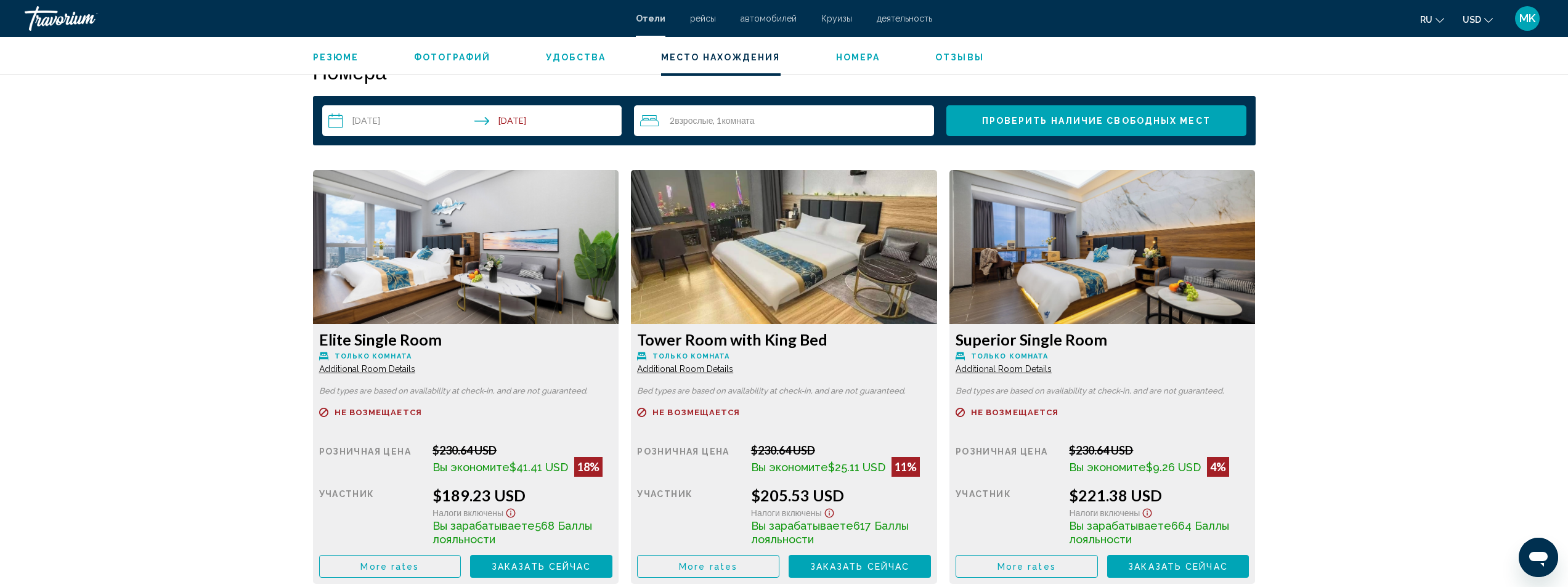
scroll to position [2034, 0]
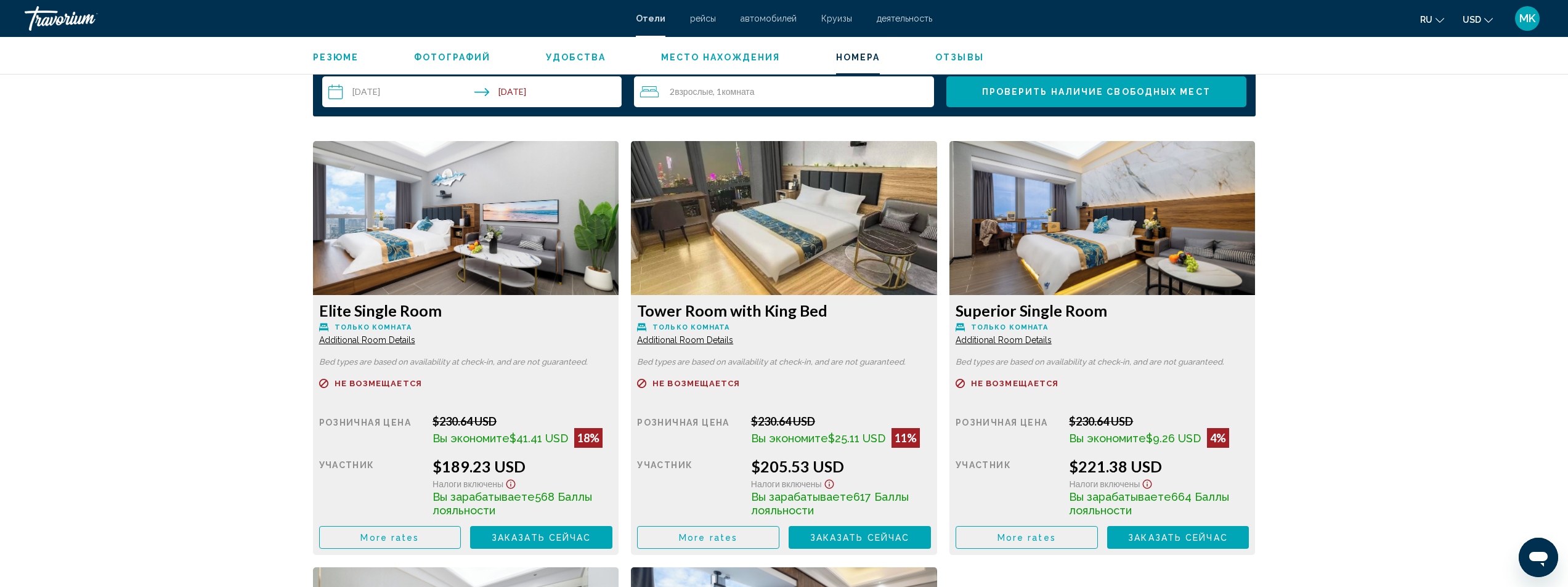
click at [415, 335] on span "Additional Room Details" at bounding box center [367, 340] width 96 height 10
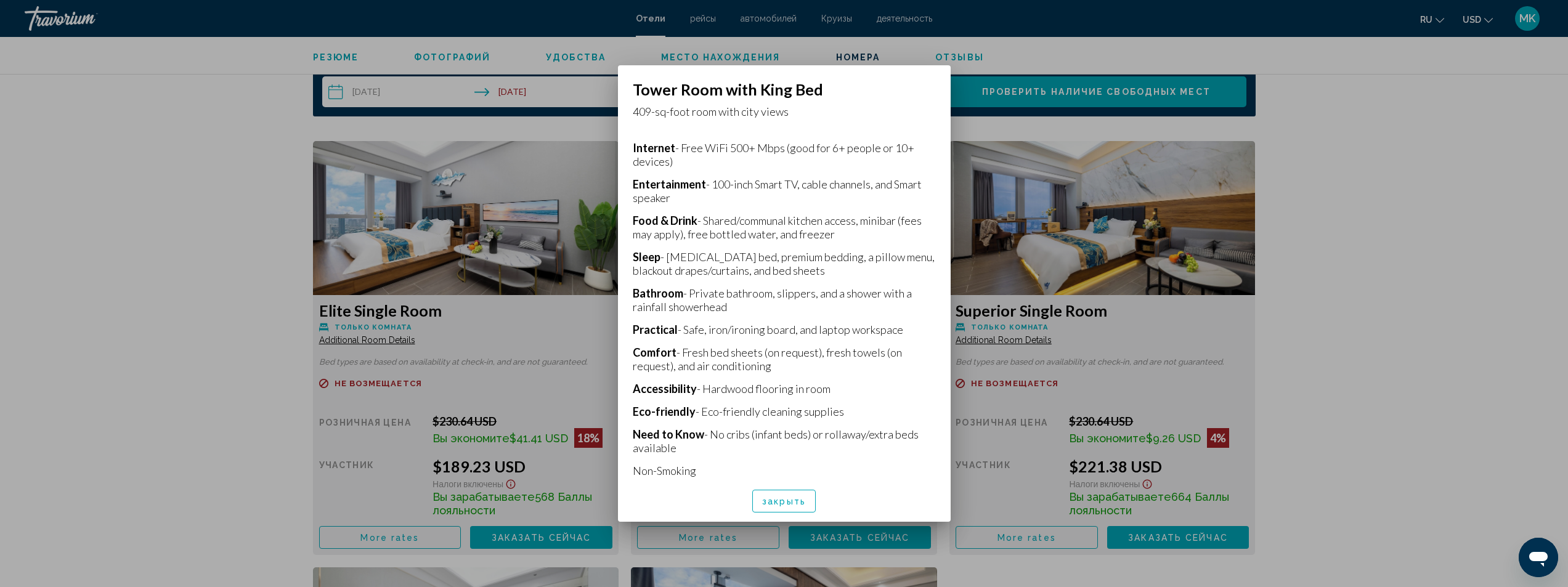
scroll to position [0, 0]
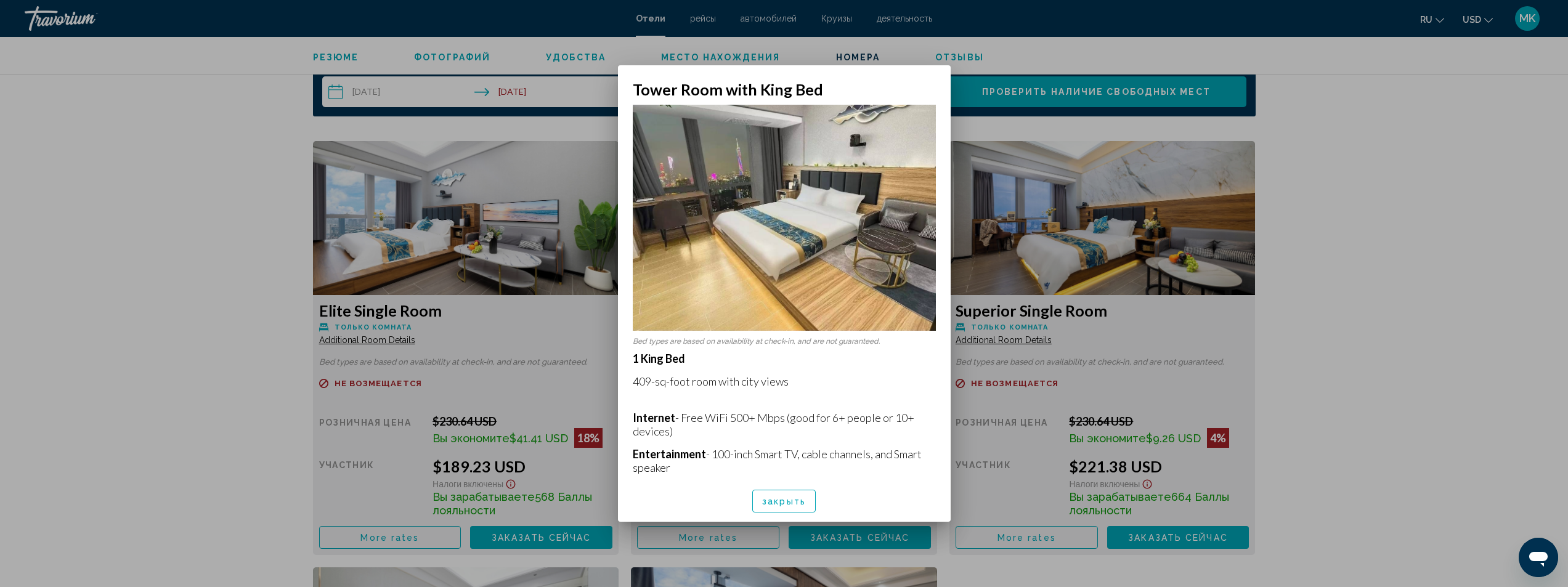
click at [78, 286] on div at bounding box center [784, 294] width 1568 height 587
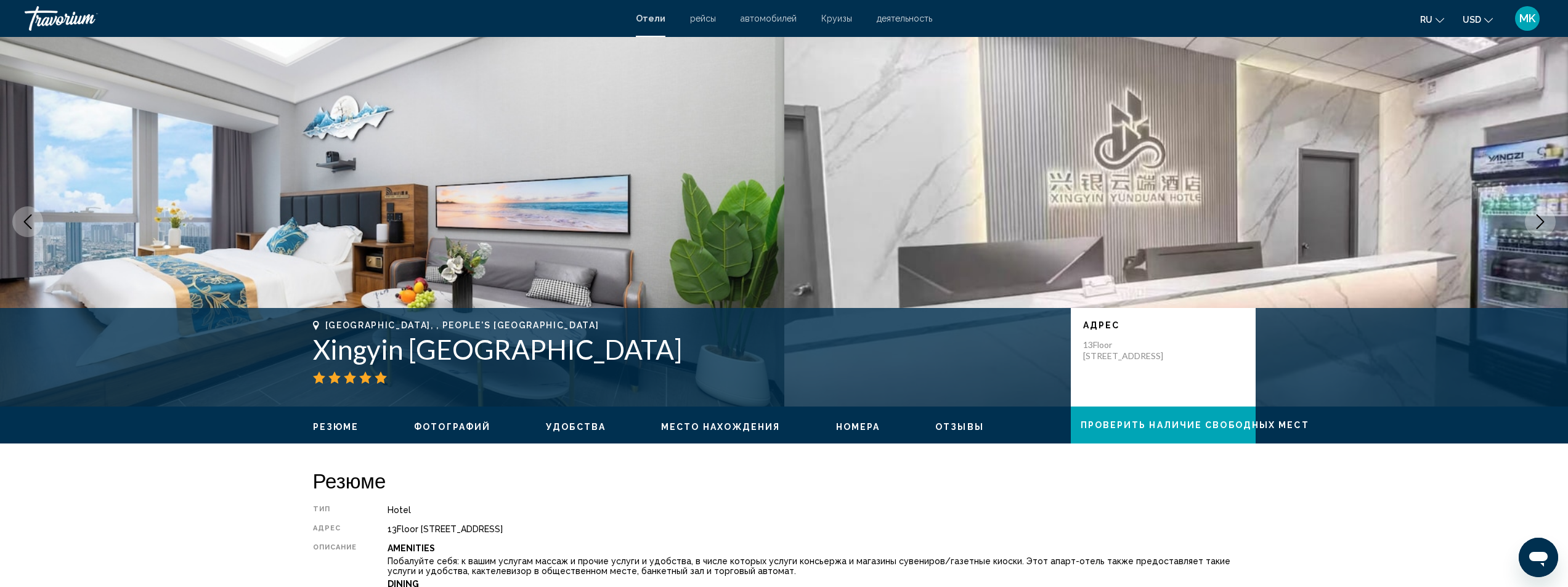
drag, startPoint x: 564, startPoint y: 353, endPoint x: 322, endPoint y: 354, distance: 242.0
click at [312, 360] on div "[GEOGRAPHIC_DATA], , People's Republic of China [GEOGRAPHIC_DATA] адрес [STREET…" at bounding box center [784, 357] width 992 height 74
copy h1 "Xingyin [GEOGRAPHIC_DATA]"
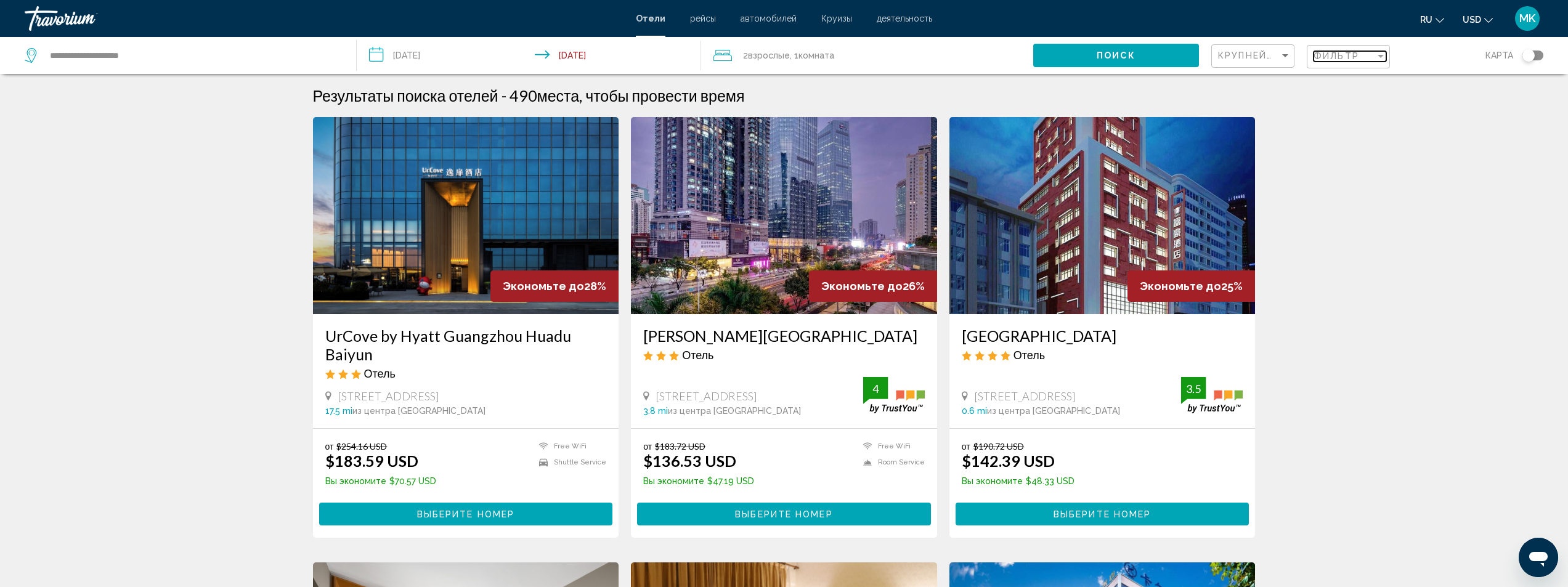
click at [1341, 56] on span "Фильтр" at bounding box center [1336, 56] width 45 height 10
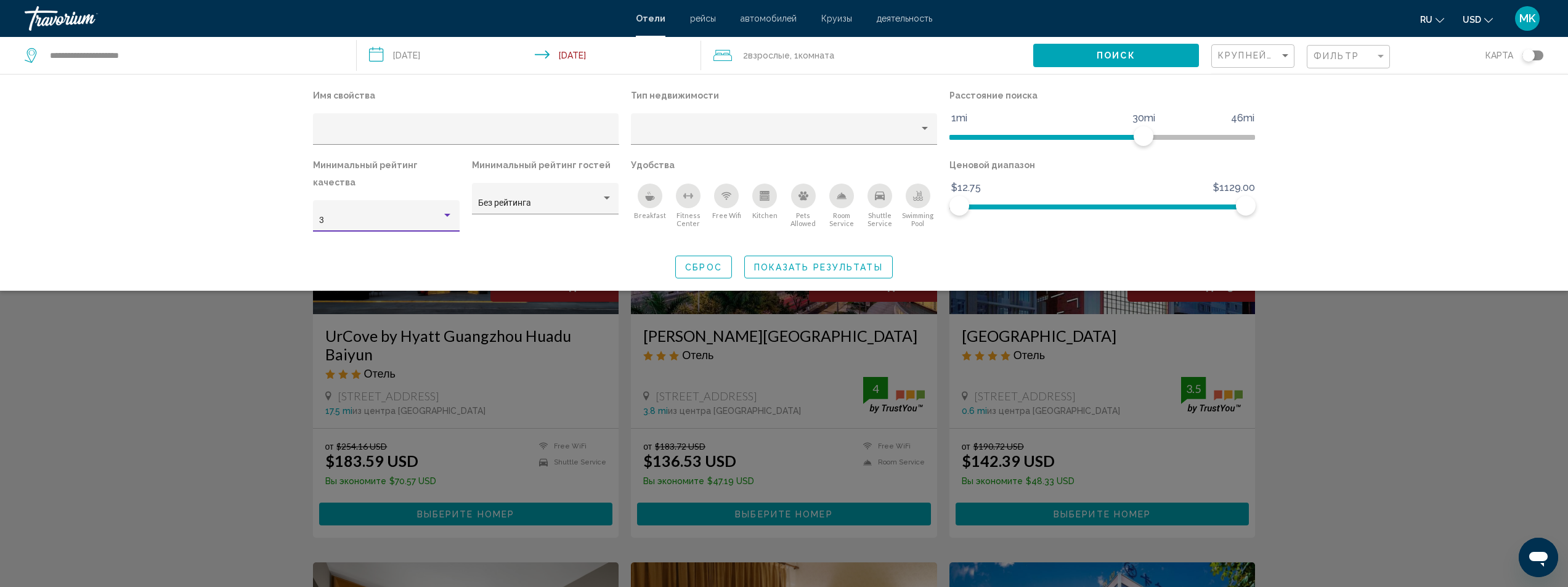
click at [399, 216] on div "3" at bounding box center [380, 221] width 122 height 10
click at [365, 253] on span "5" at bounding box center [386, 255] width 134 height 26
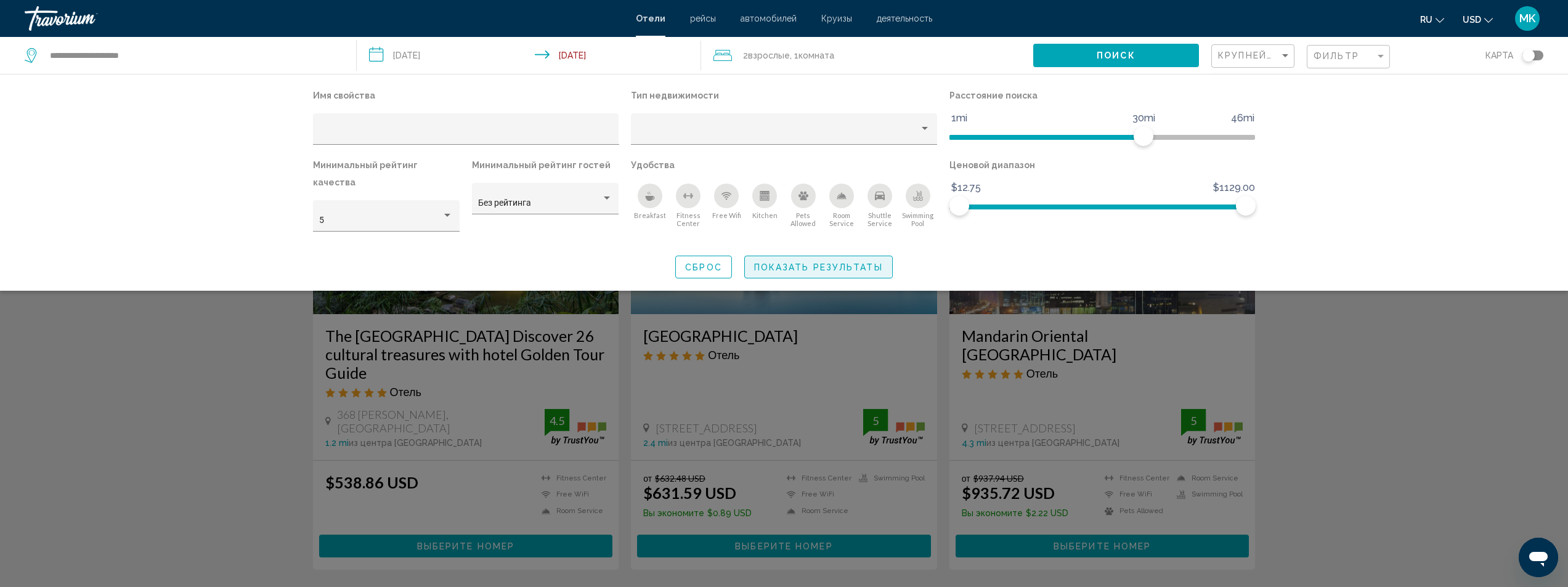
click at [818, 263] on span "Показать результаты" at bounding box center [818, 268] width 129 height 10
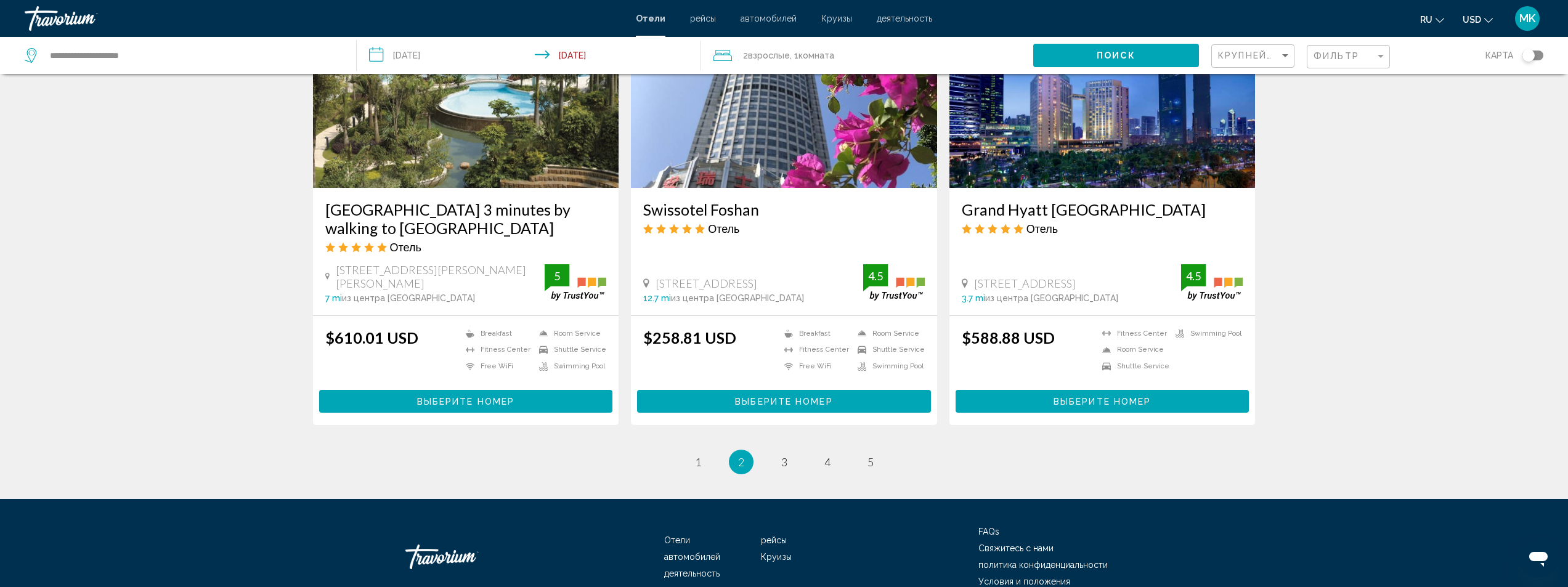
scroll to position [1604, 0]
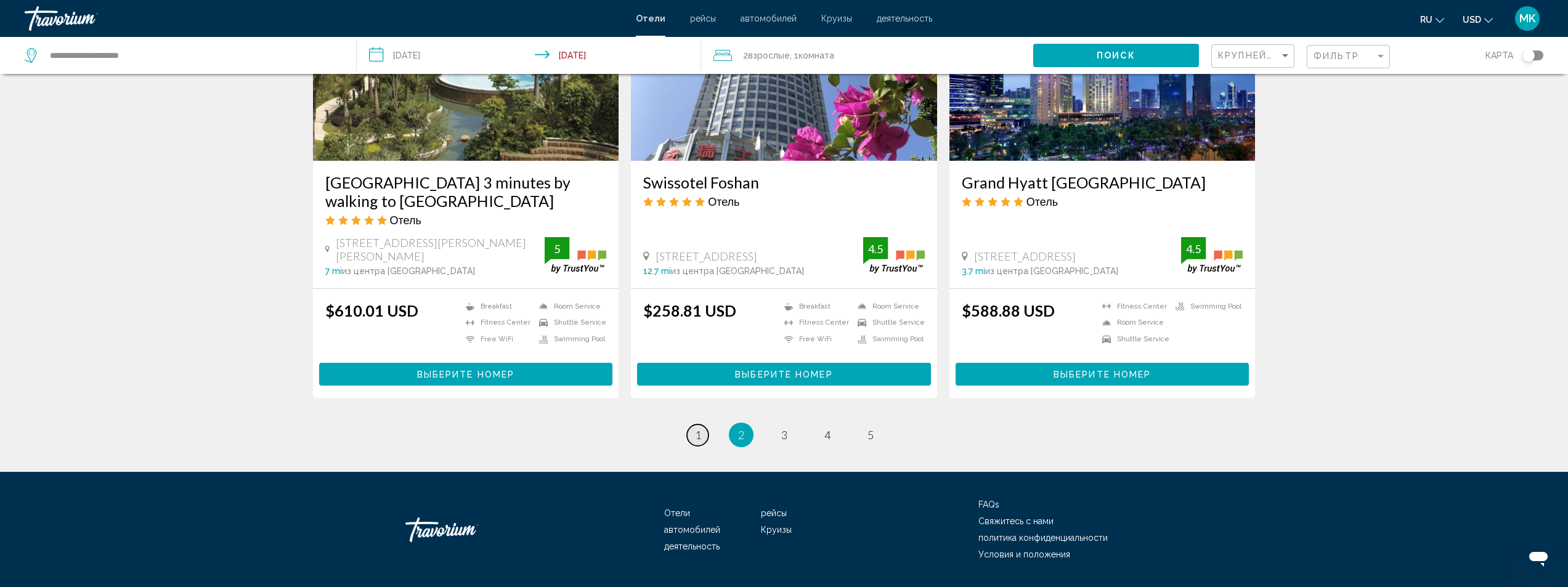
click at [695, 429] on span "1" at bounding box center [698, 435] width 6 height 13
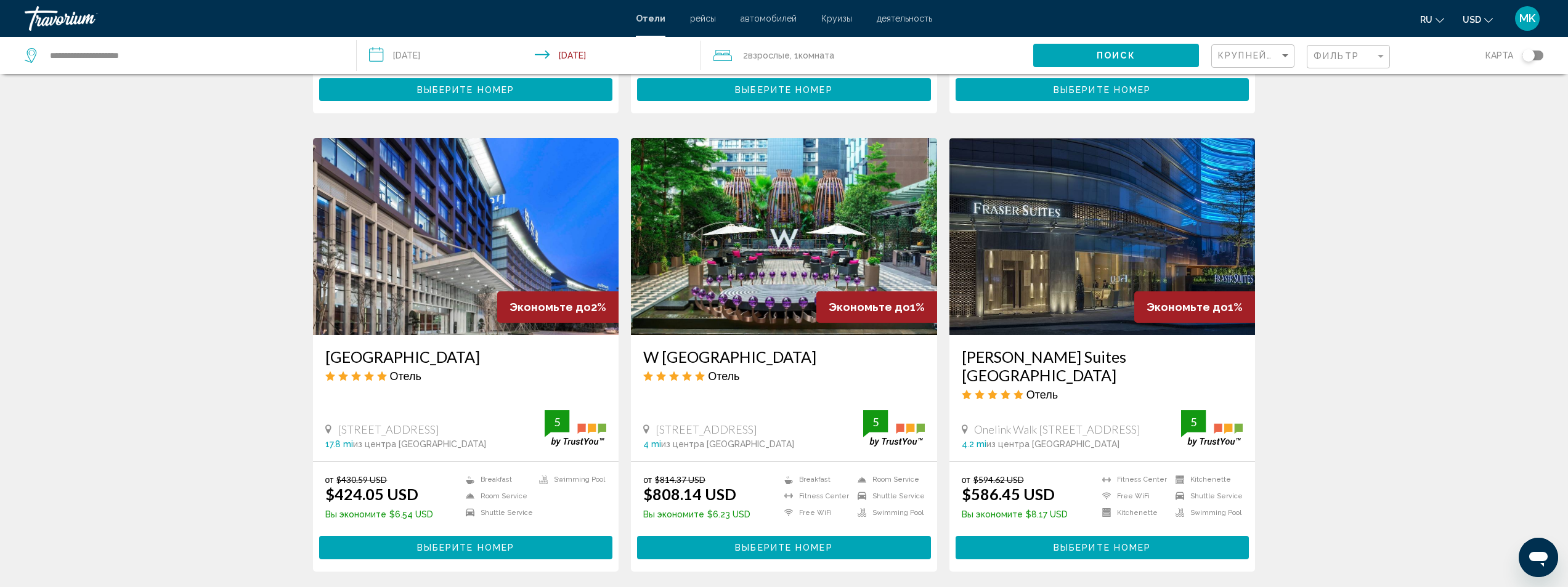
scroll to position [1479, 0]
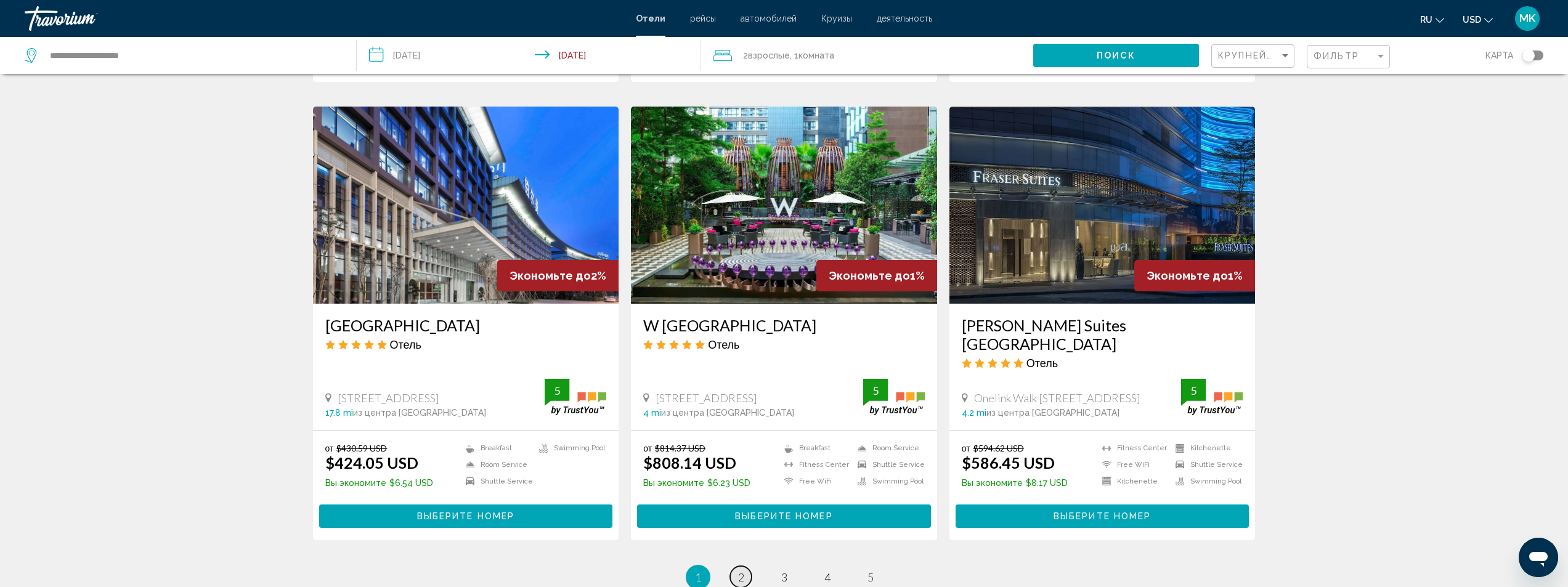
click at [737, 566] on link "page 2" at bounding box center [741, 577] width 21 height 21
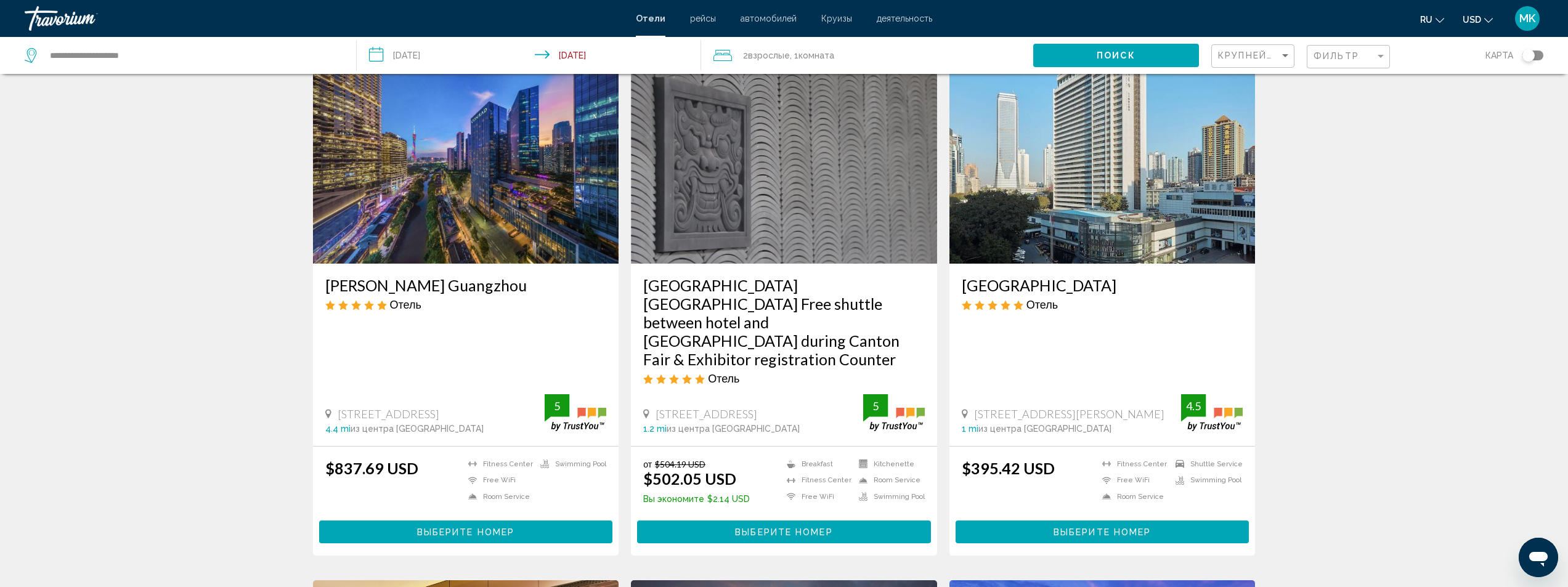
scroll to position [555, 0]
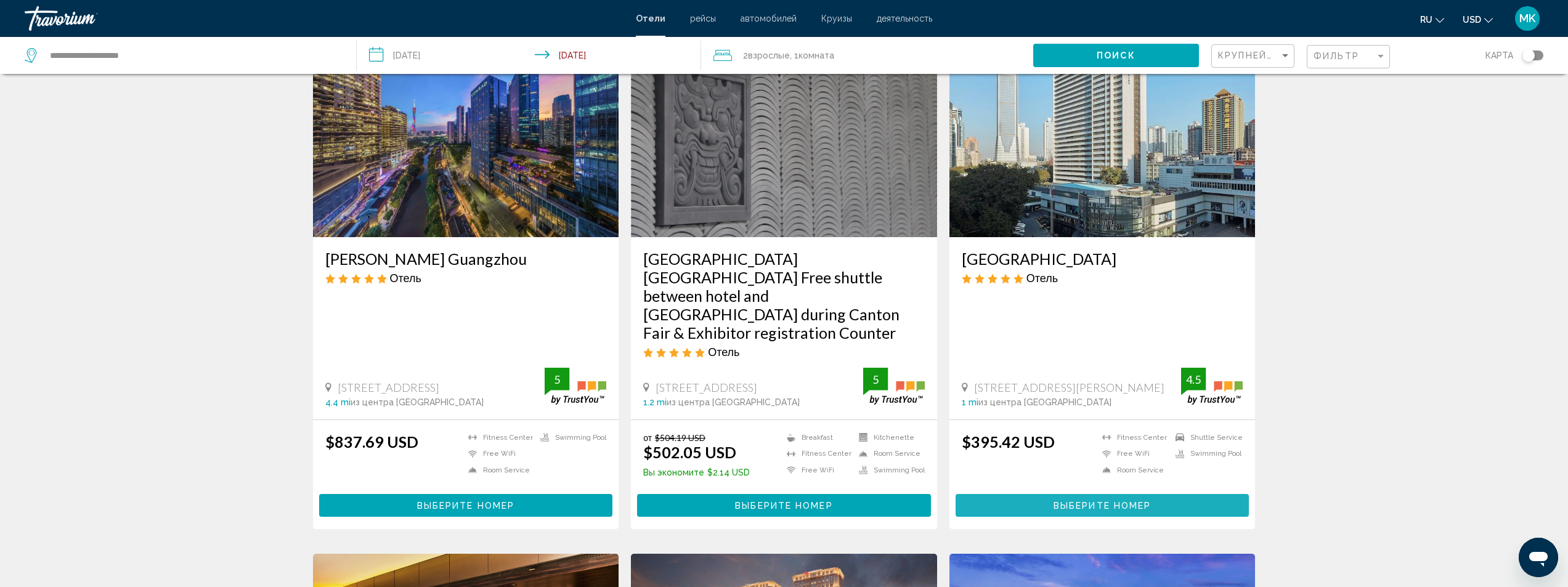
click at [1020, 494] on button "Выберите номер" at bounding box center [1102, 506] width 294 height 23
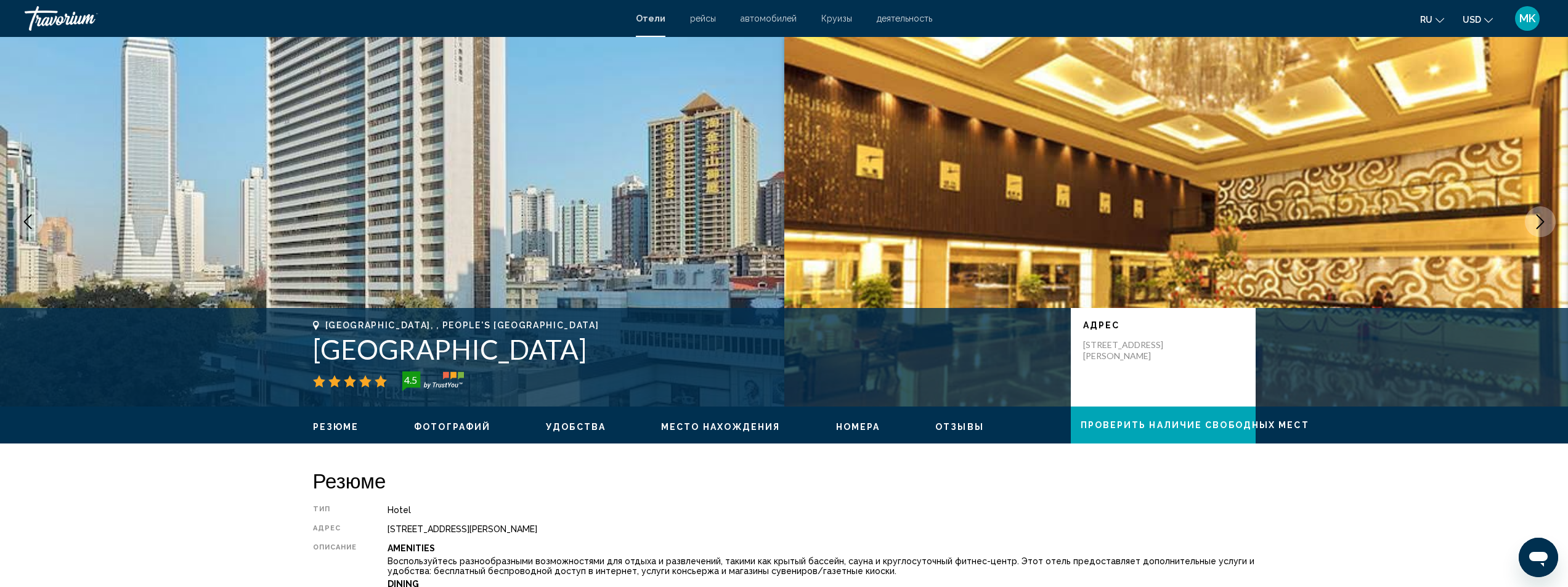
drag, startPoint x: 609, startPoint y: 349, endPoint x: 315, endPoint y: 364, distance: 294.4
click at [313, 364] on h1 "[GEOGRAPHIC_DATA]" at bounding box center [685, 349] width 745 height 32
copy h1 "[GEOGRAPHIC_DATA]"
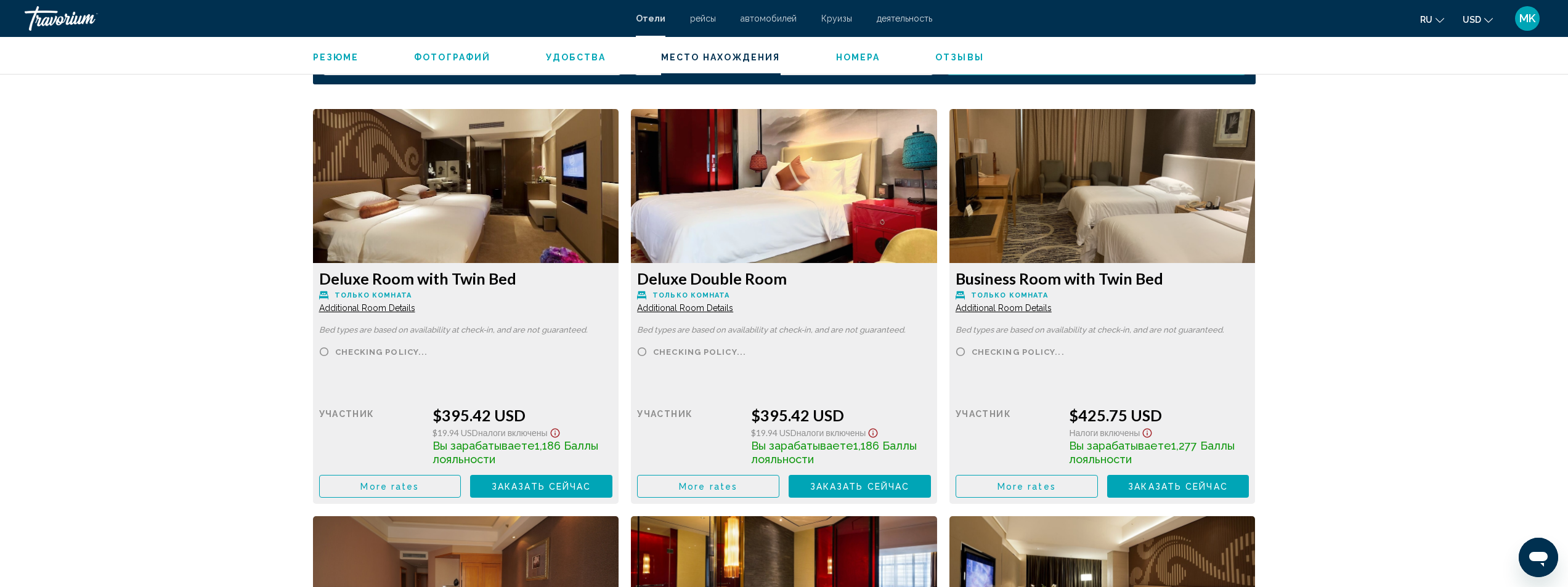
scroll to position [1664, 0]
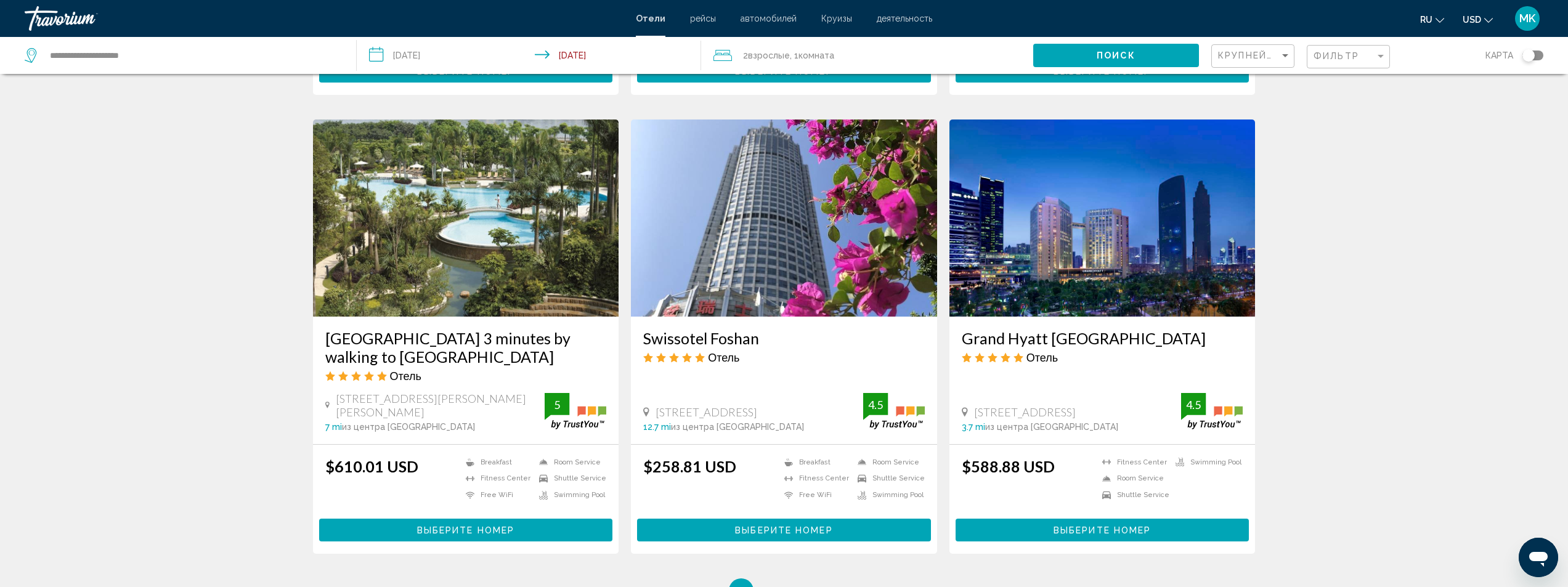
scroll to position [1479, 0]
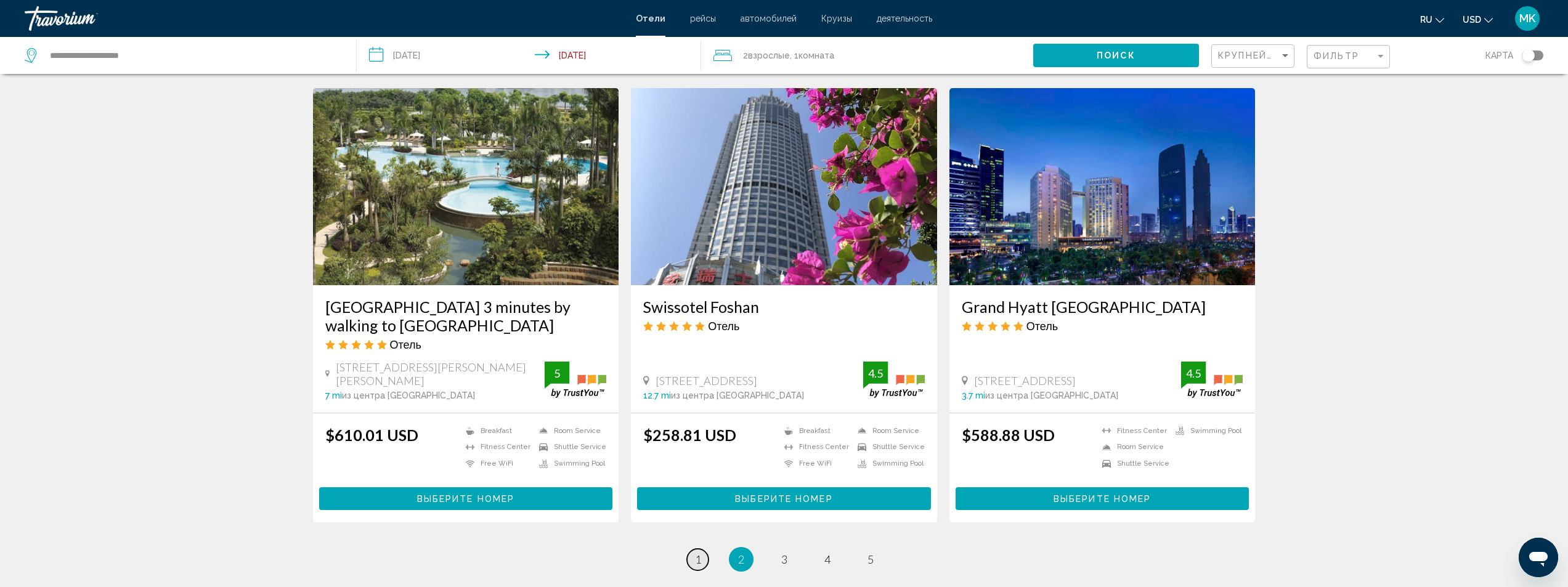
click at [695, 553] on span "1" at bounding box center [698, 559] width 6 height 13
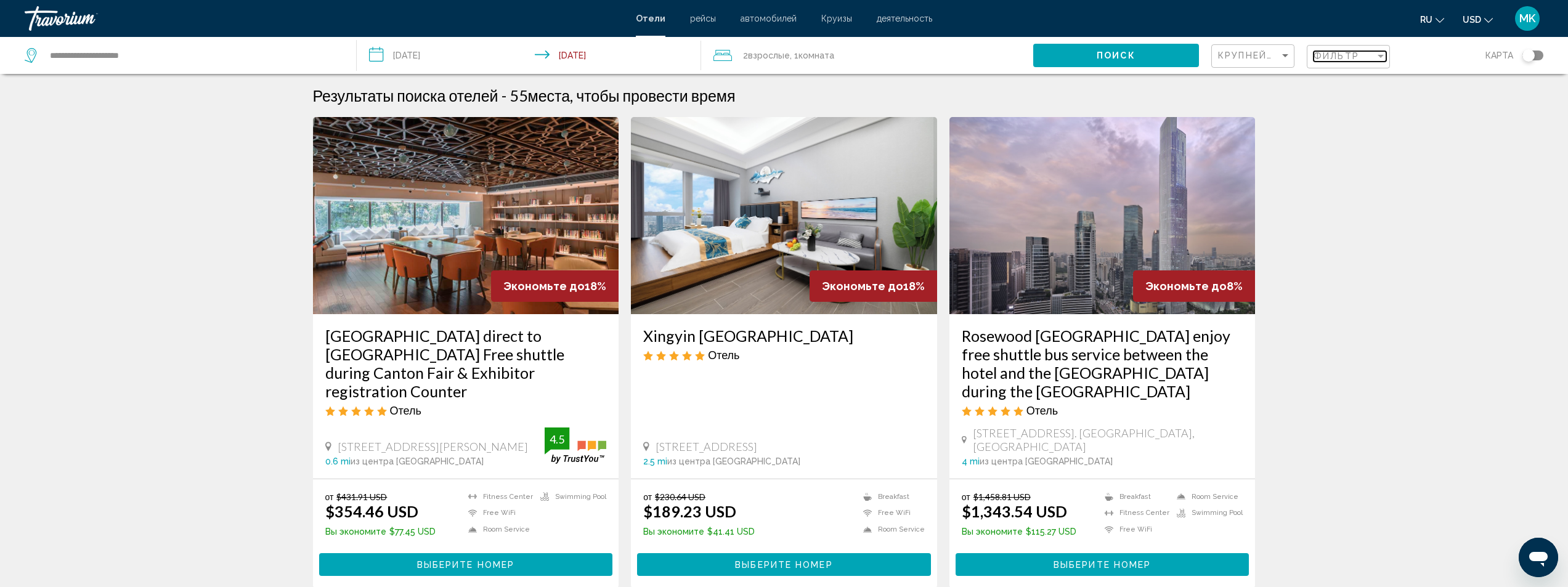
click at [1343, 54] on span "Фильтр" at bounding box center [1336, 56] width 45 height 10
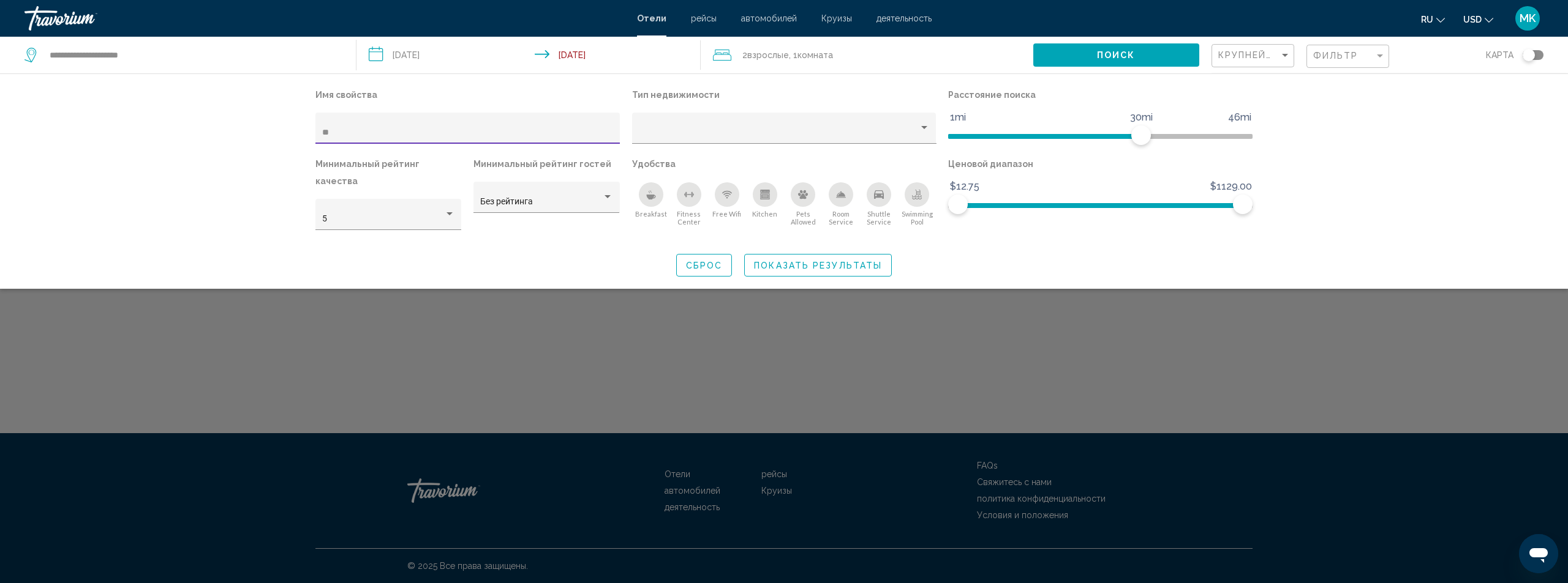
type input "*"
type input "****"
click at [817, 254] on button "Показать результаты" at bounding box center [817, 265] width 147 height 23
